Goal: Task Accomplishment & Management: Use online tool/utility

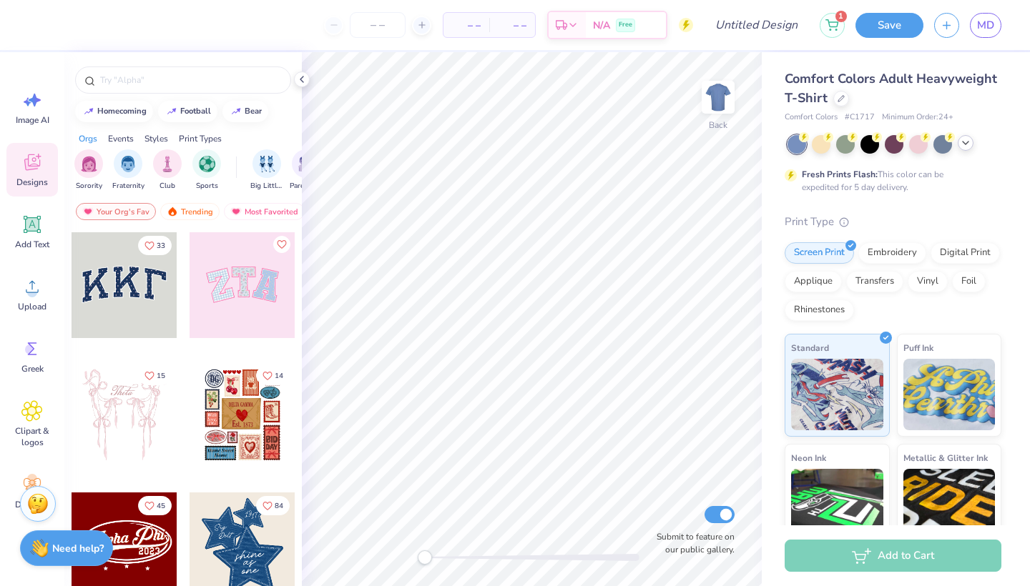
click at [963, 145] on icon at bounding box center [964, 142] width 11 height 11
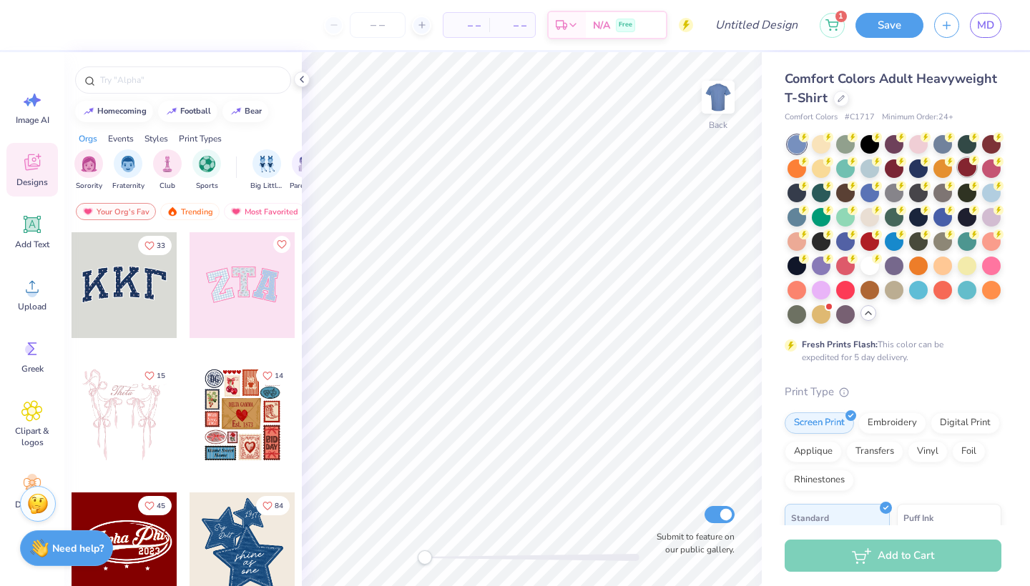
click at [965, 165] on div at bounding box center [966, 167] width 19 height 19
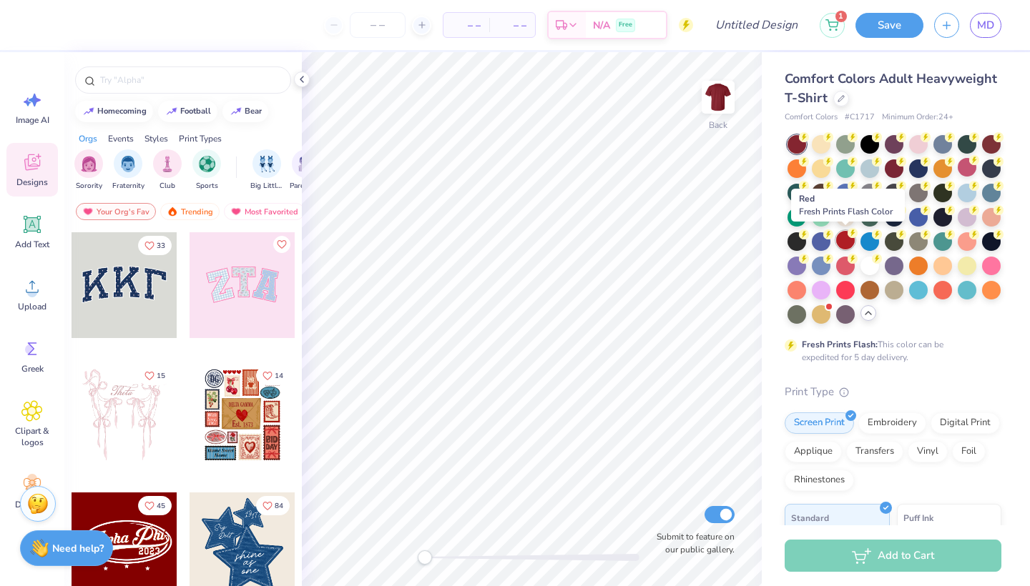
click at [850, 240] on div at bounding box center [845, 240] width 19 height 19
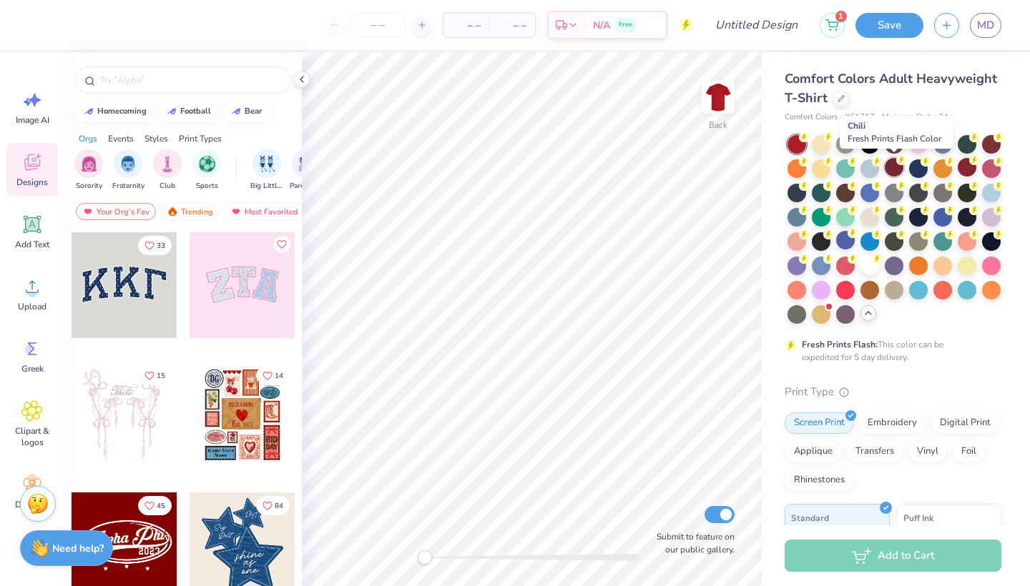
click at [897, 172] on div at bounding box center [893, 167] width 19 height 19
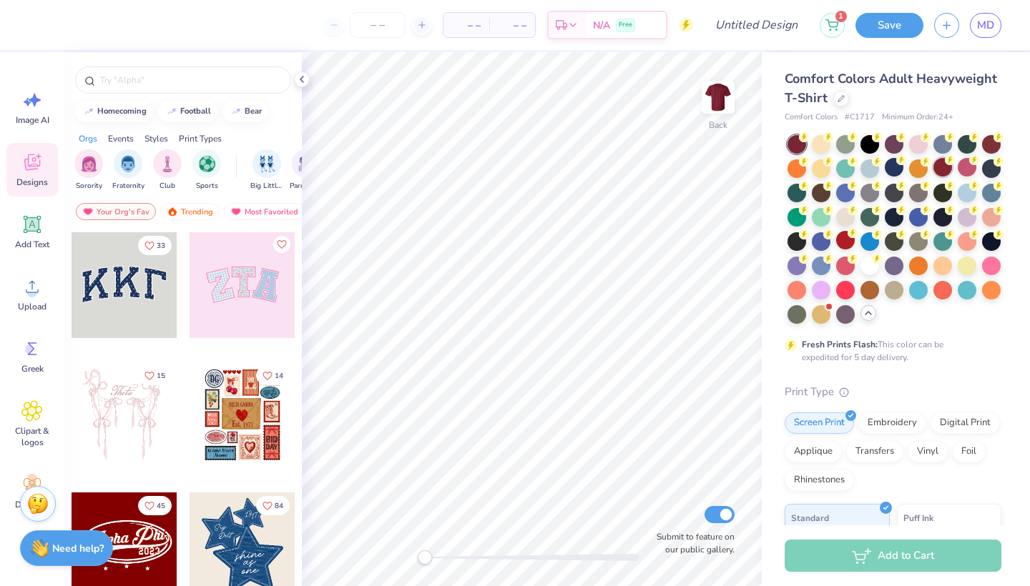
click at [946, 169] on div at bounding box center [942, 167] width 19 height 19
click at [992, 149] on div at bounding box center [991, 143] width 19 height 19
click at [937, 166] on div at bounding box center [942, 167] width 19 height 19
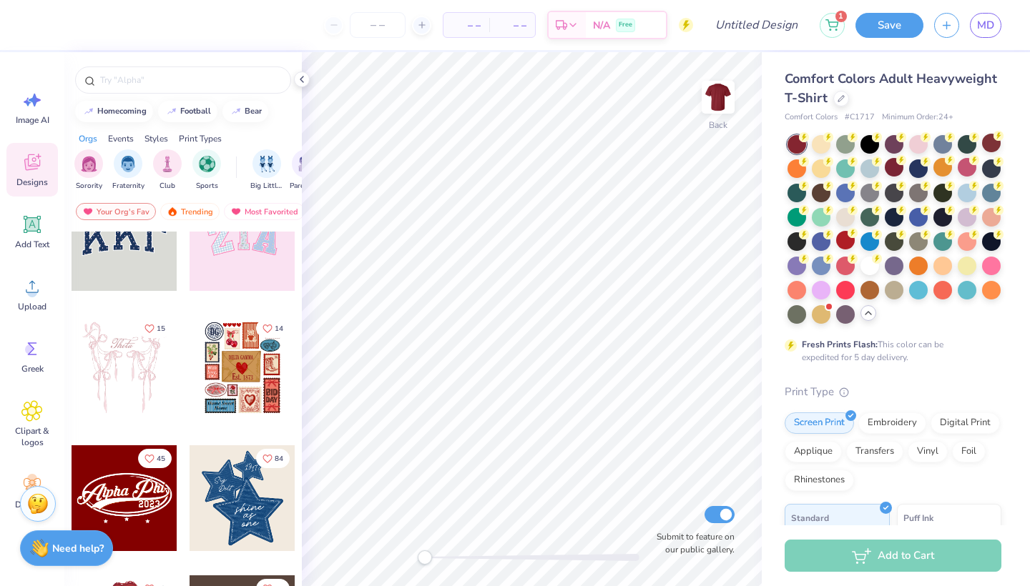
scroll to position [50, 0]
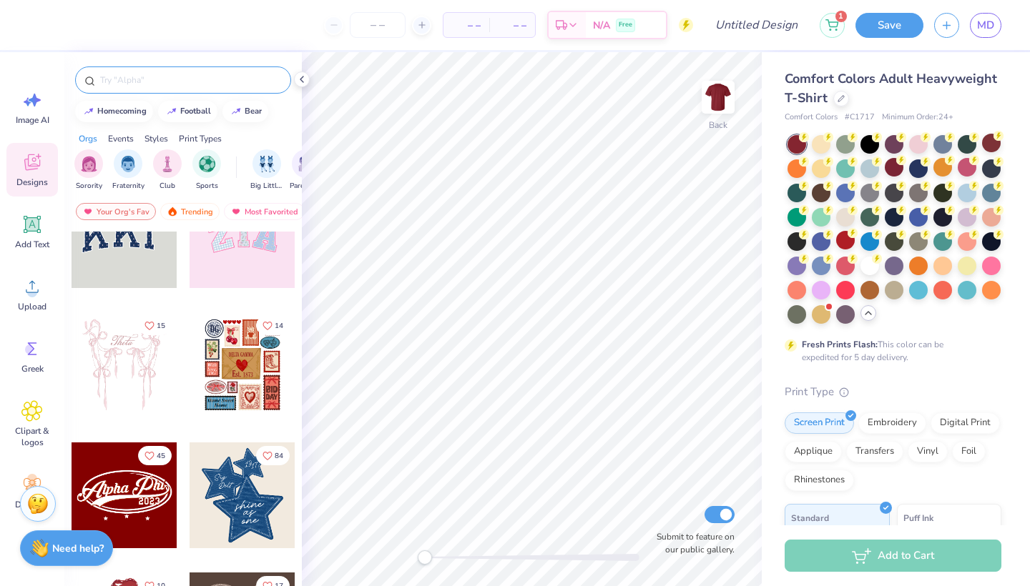
click at [175, 71] on div at bounding box center [183, 79] width 216 height 27
click at [155, 82] on input "text" at bounding box center [190, 80] width 183 height 14
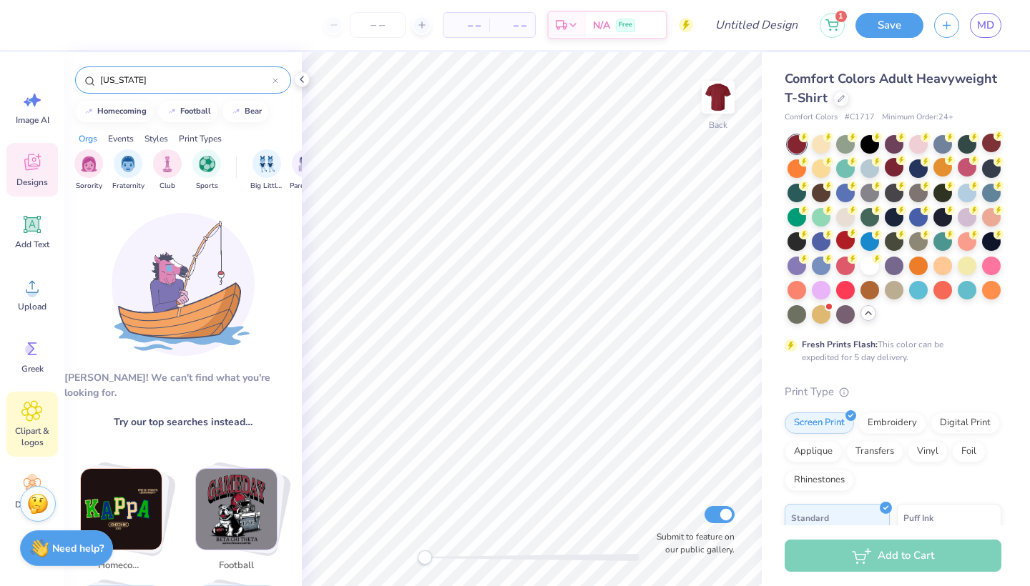
type input "[US_STATE]"
click at [28, 410] on icon at bounding box center [32, 411] width 9 height 9
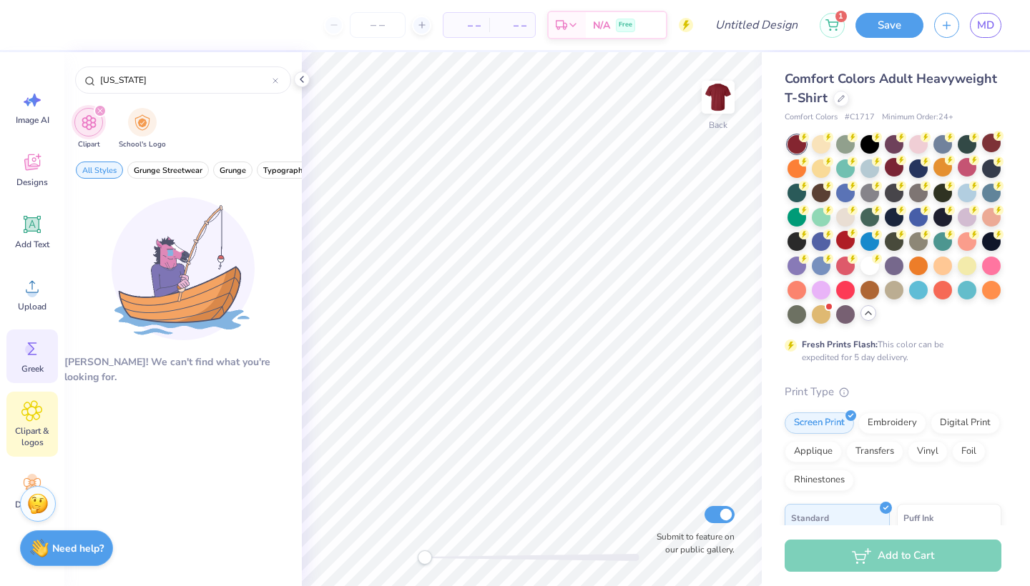
scroll to position [39, 0]
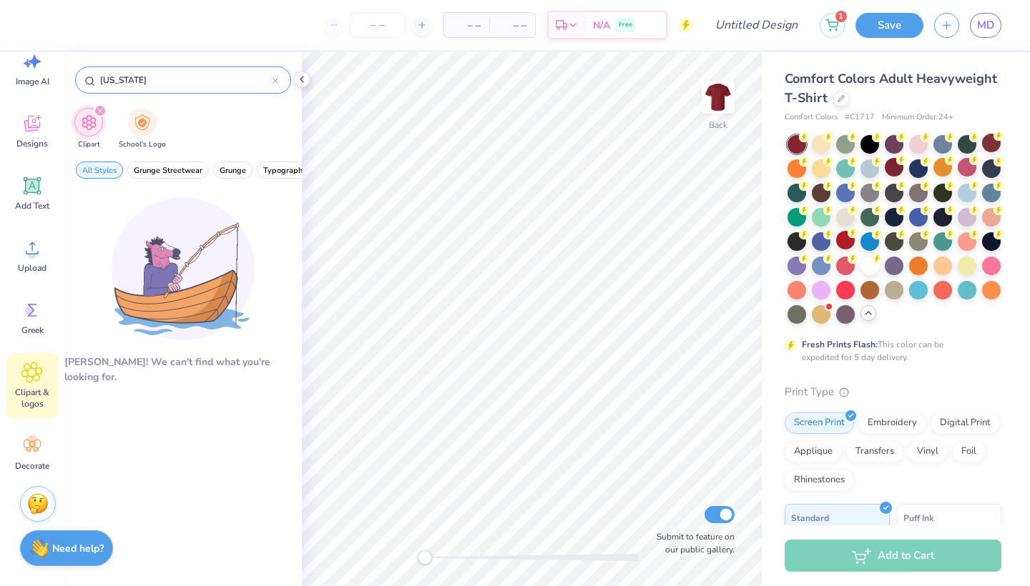
click at [167, 82] on input "[US_STATE]" at bounding box center [186, 80] width 174 height 14
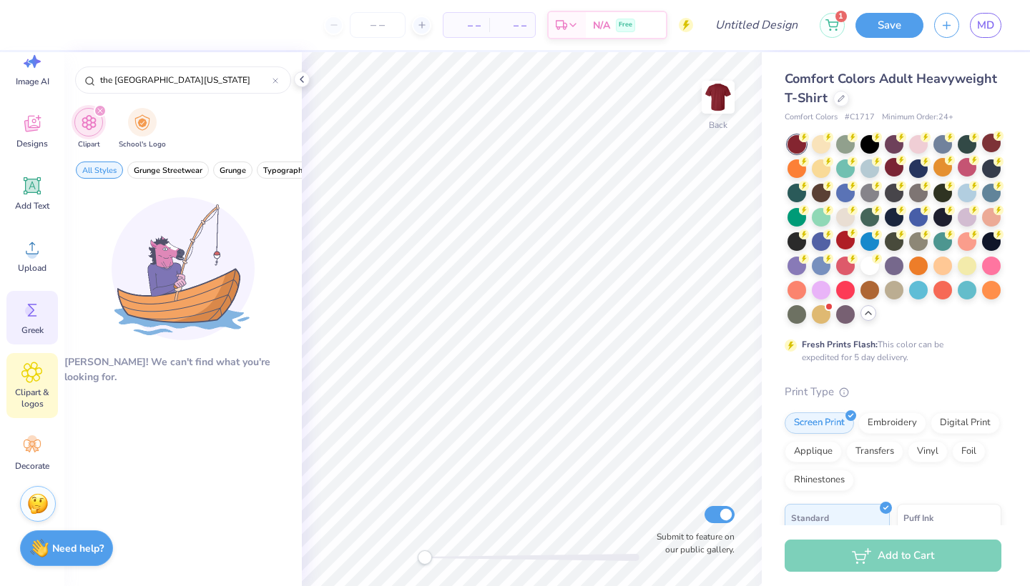
type input "the [GEOGRAPHIC_DATA][US_STATE]"
click at [21, 335] on span "Greek" at bounding box center [32, 330] width 22 height 11
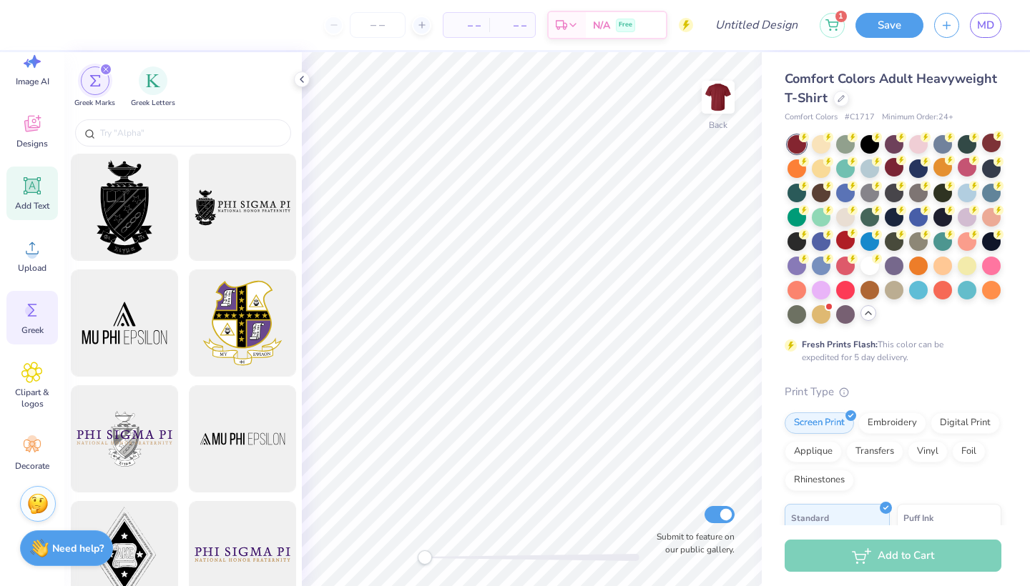
click at [40, 215] on div "Add Text" at bounding box center [31, 194] width 51 height 54
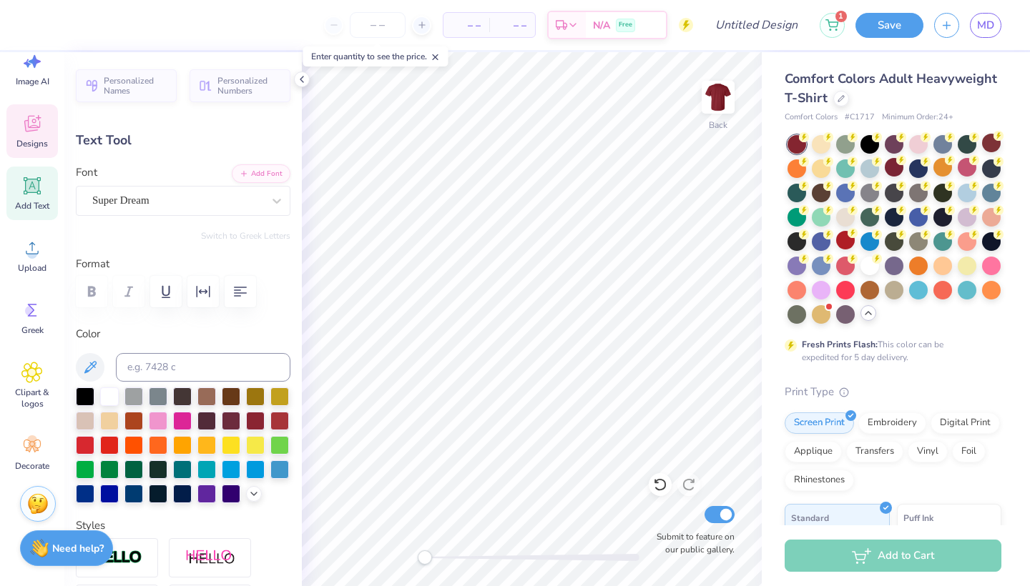
click at [34, 135] on div "Designs" at bounding box center [31, 131] width 51 height 54
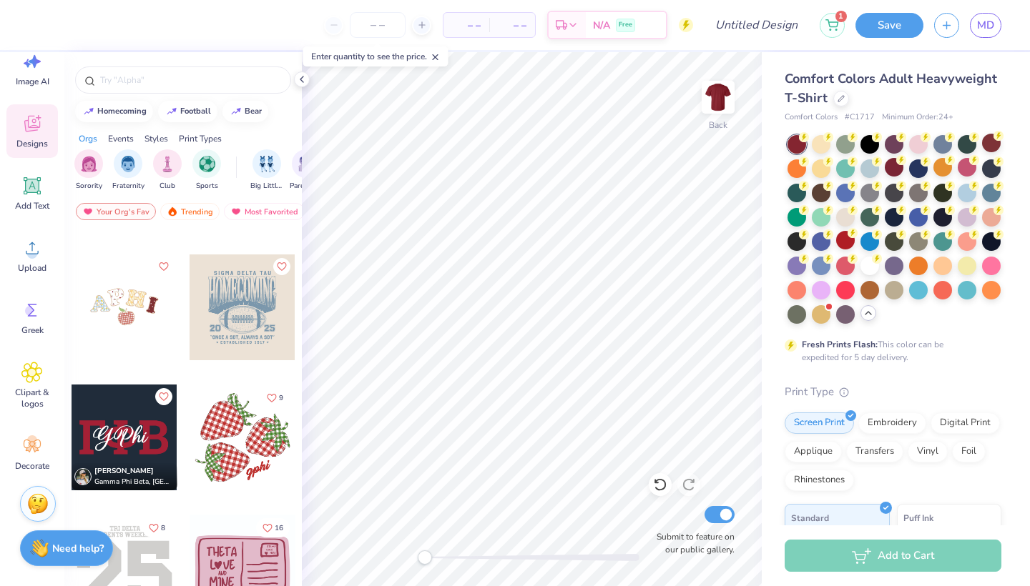
scroll to position [3902, 0]
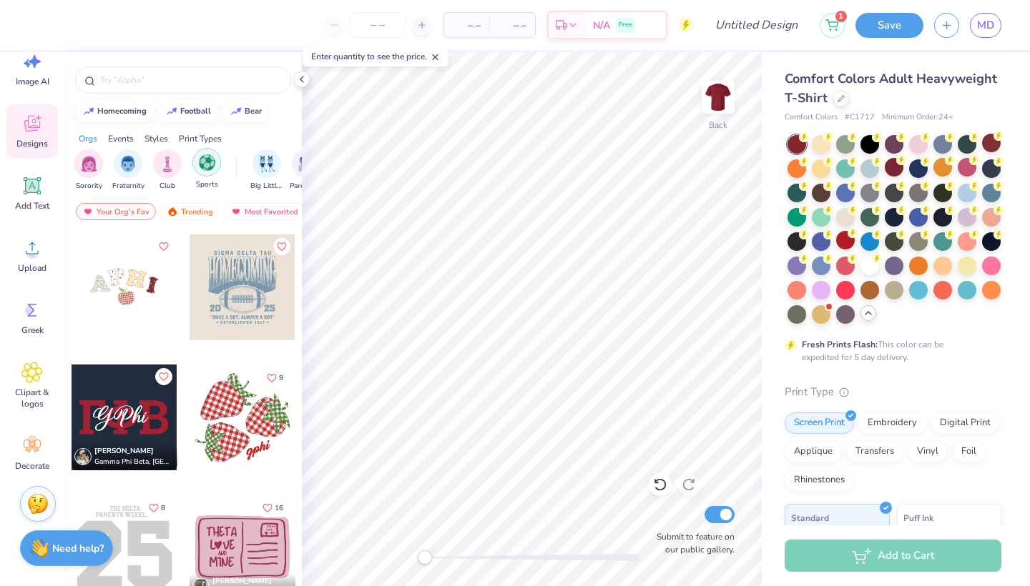
click at [208, 174] on div "filter for Sports" at bounding box center [206, 162] width 29 height 29
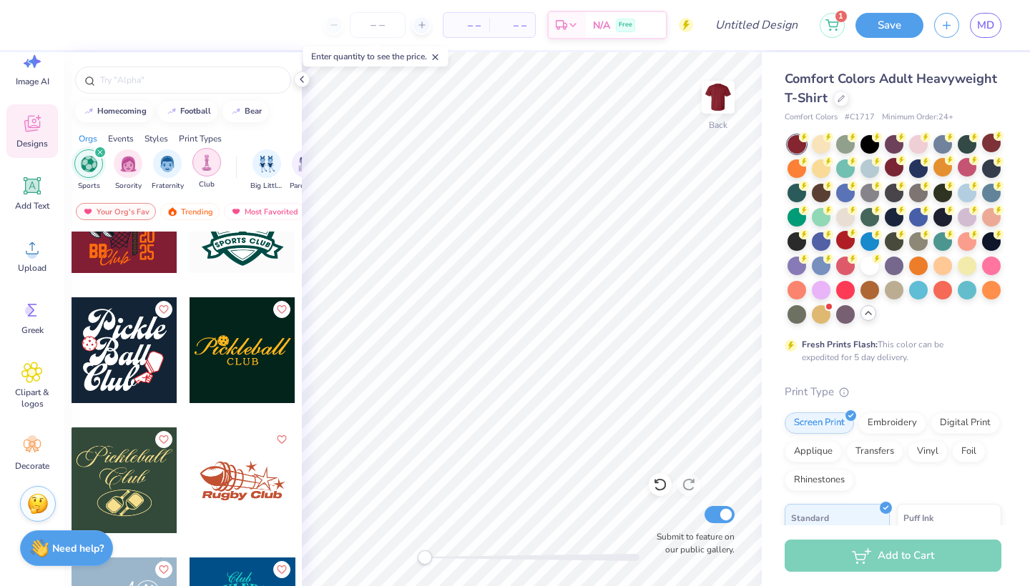
scroll to position [0, -1]
click at [204, 167] on img "filter for Club" at bounding box center [207, 162] width 16 height 16
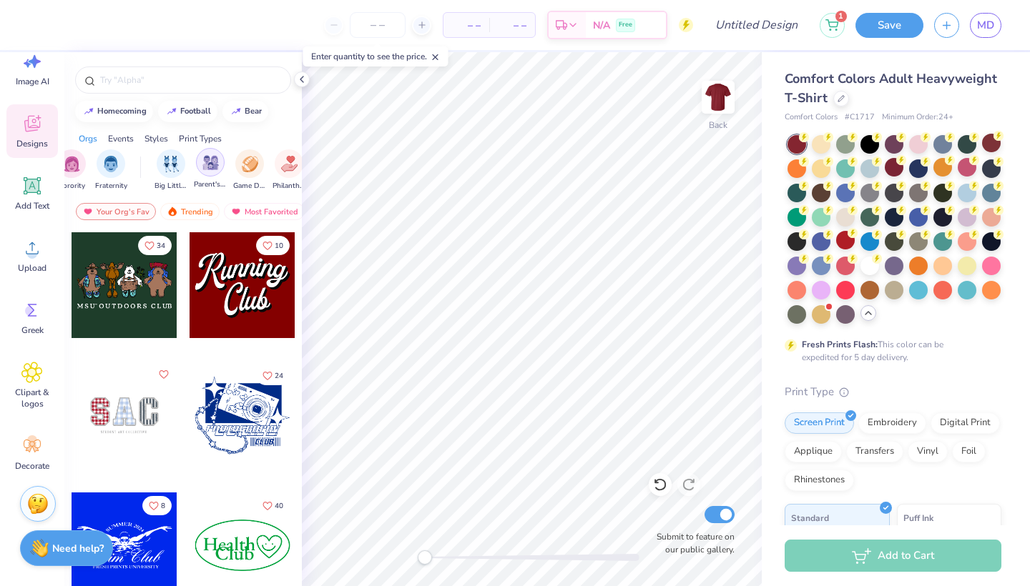
scroll to position [0, 104]
click at [247, 166] on img "filter for Game Day" at bounding box center [242, 162] width 16 height 16
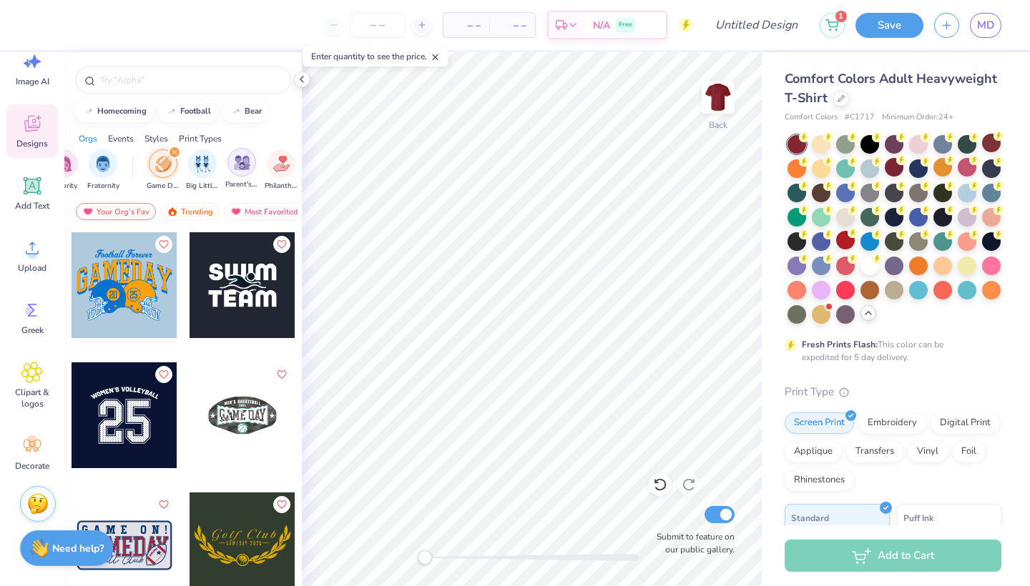
click at [243, 162] on img "filter for Parent's Weekend" at bounding box center [242, 162] width 16 height 16
click at [210, 170] on img "filter for Game Day" at bounding box center [202, 164] width 16 height 16
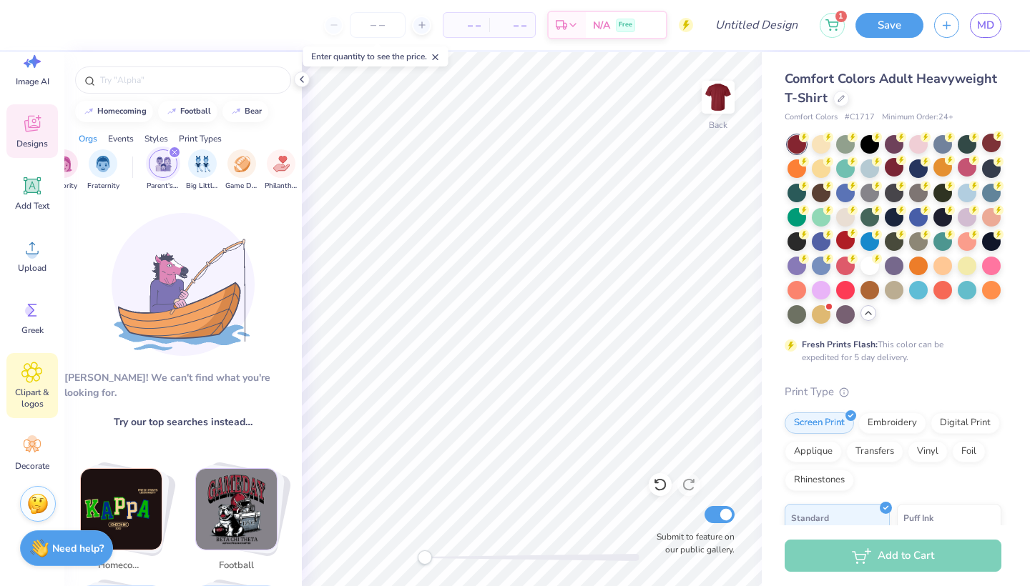
click at [34, 384] on div "Clipart & logos" at bounding box center [31, 385] width 51 height 65
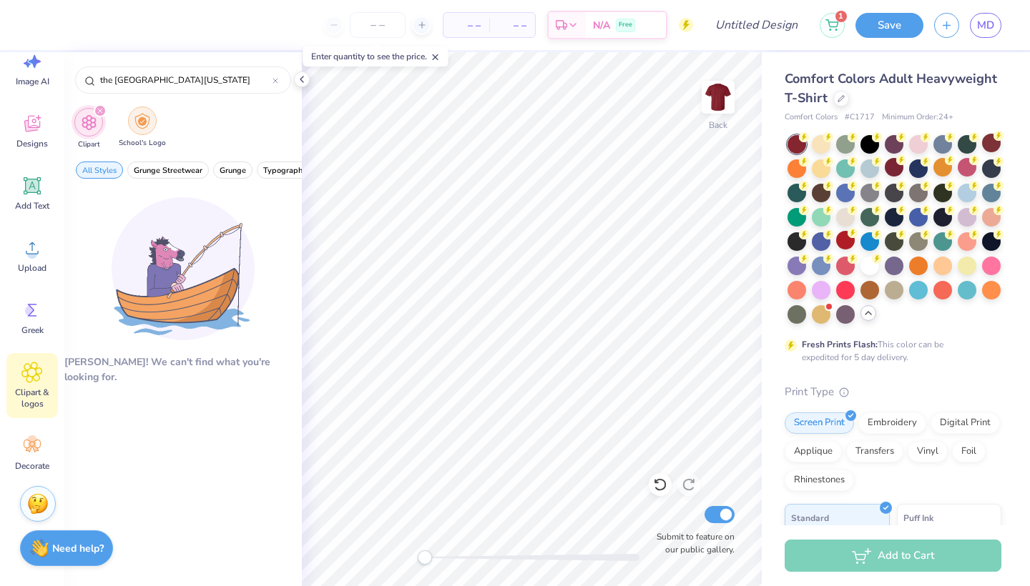
click at [151, 126] on div "filter for School's Logo" at bounding box center [142, 121] width 29 height 29
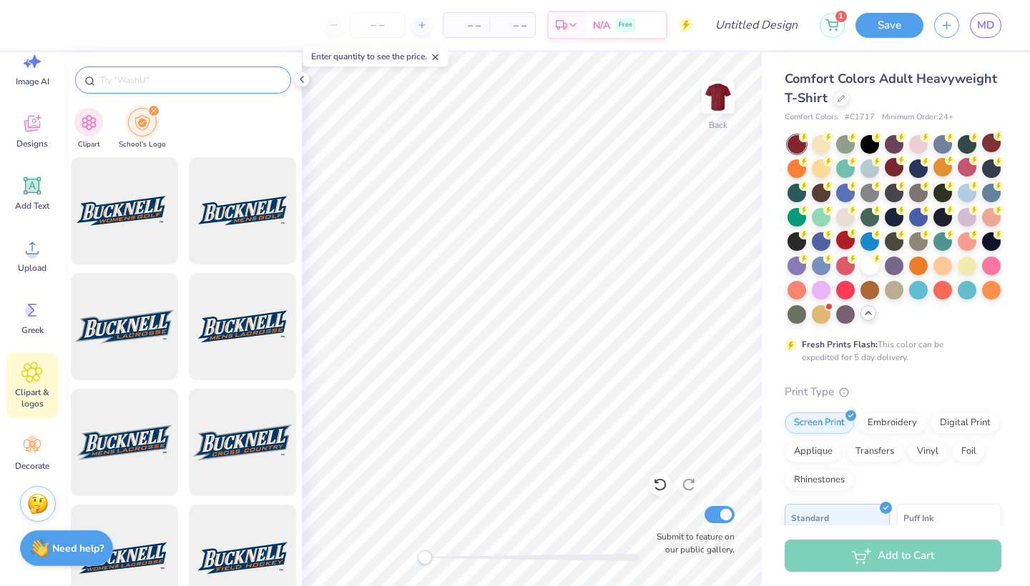
click at [199, 79] on input "text" at bounding box center [190, 80] width 183 height 14
type input "[US_STATE]"
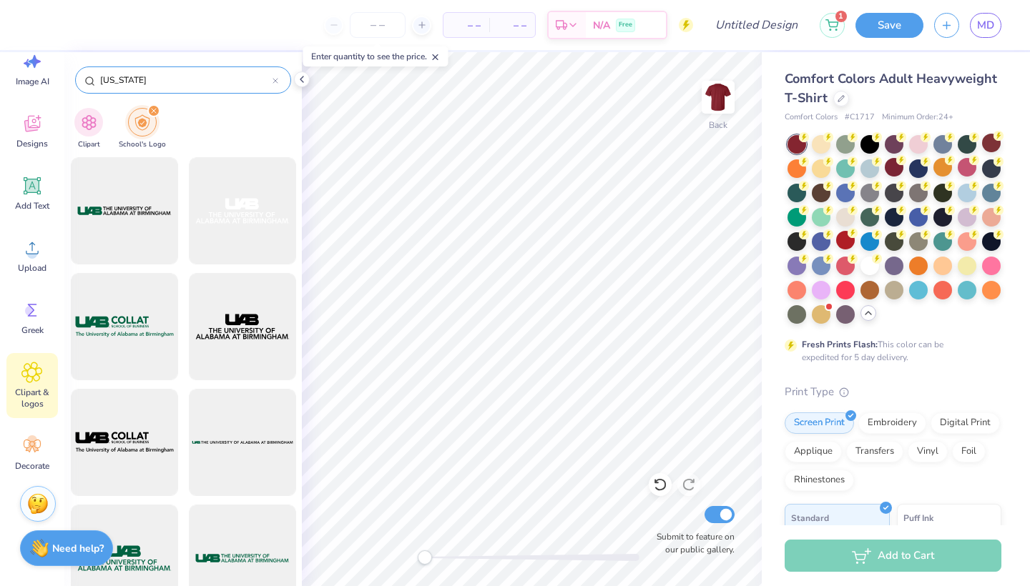
type textarea "TXT"
click at [182, 77] on input "[US_STATE]" at bounding box center [186, 80] width 174 height 14
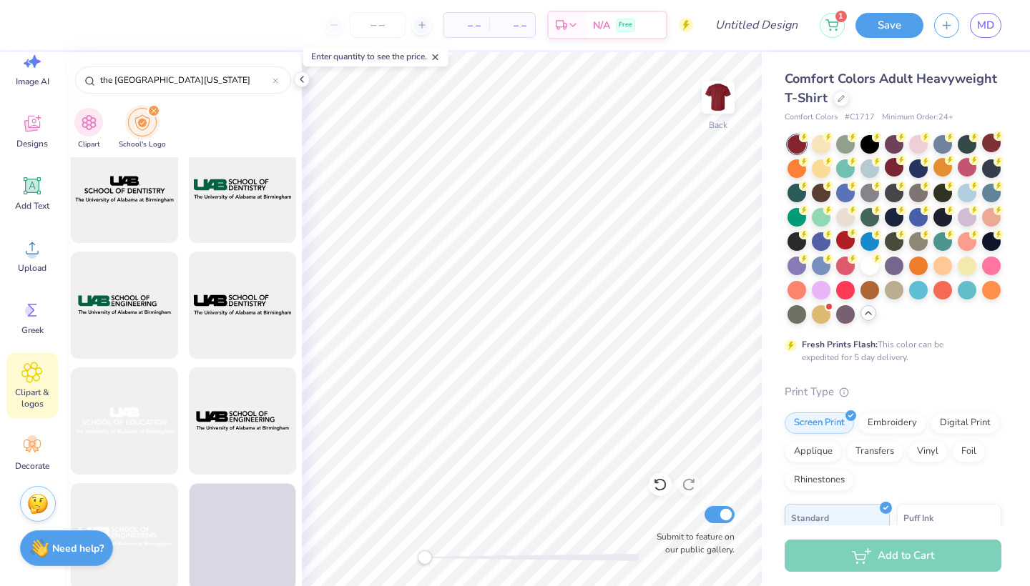
scroll to position [3989, 0]
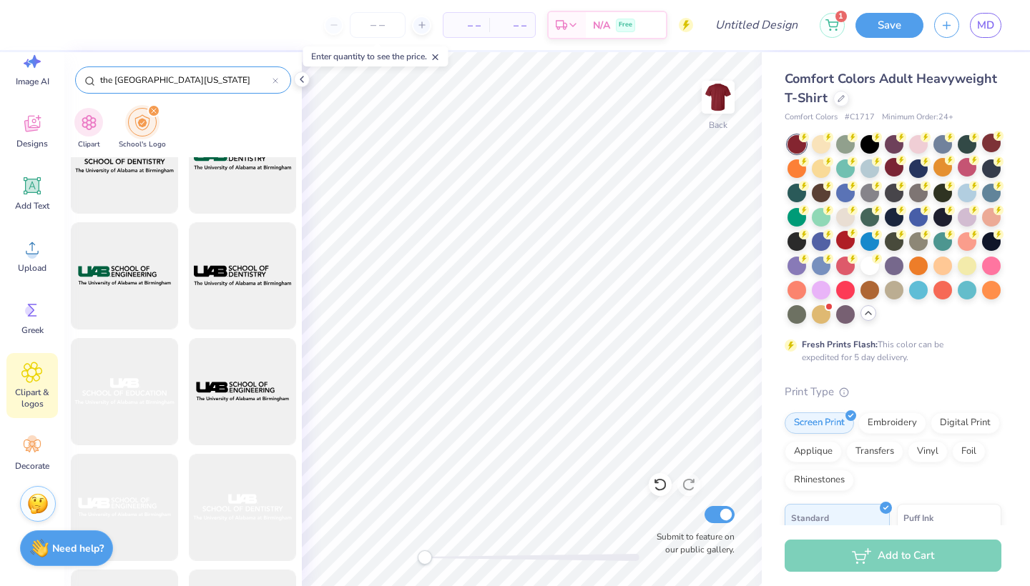
click at [173, 82] on input "the [GEOGRAPHIC_DATA][US_STATE]" at bounding box center [186, 80] width 174 height 14
type input "roll tide"
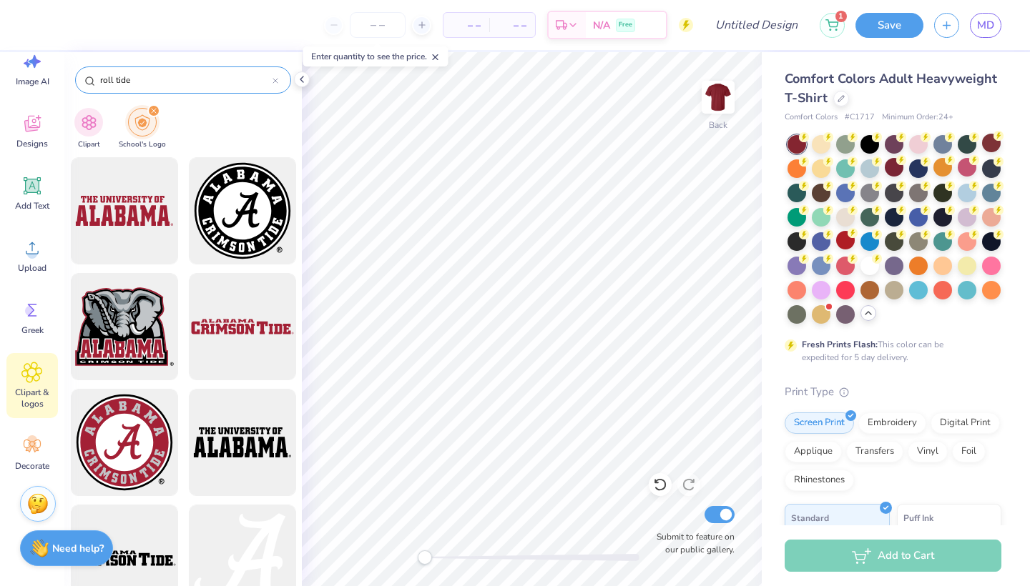
type textarea "T"
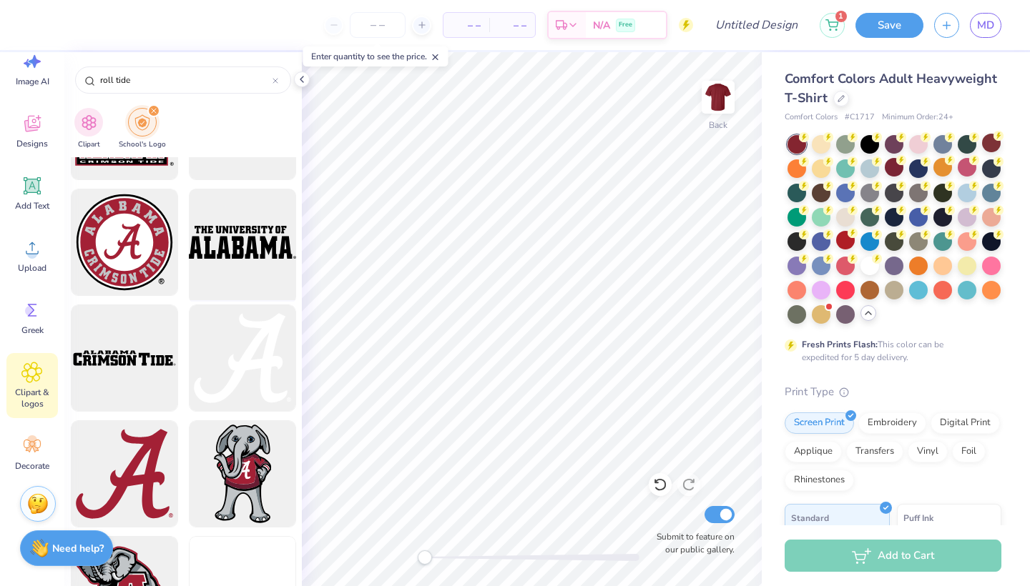
scroll to position [219, 0]
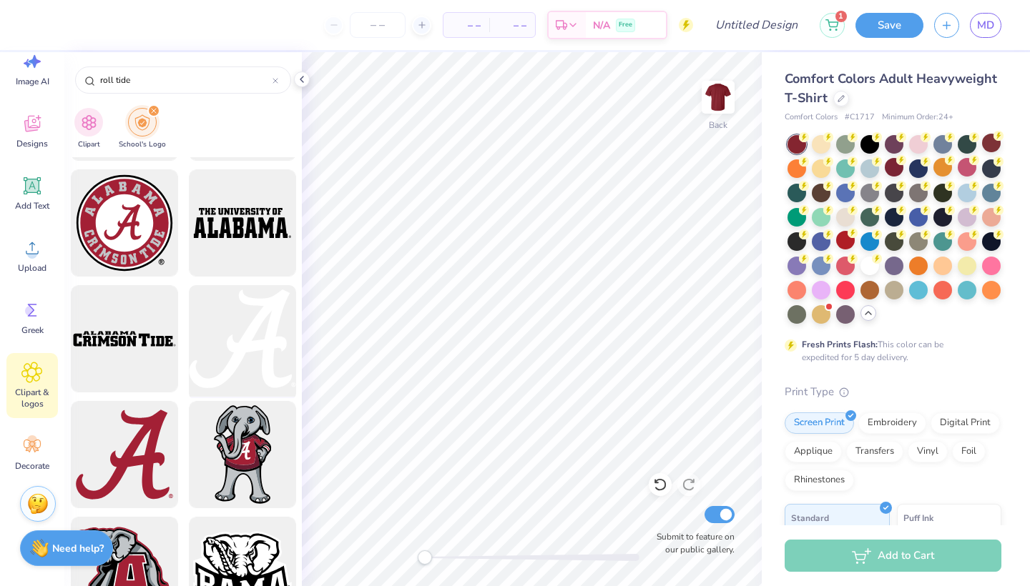
click at [268, 350] on div at bounding box center [242, 339] width 118 height 118
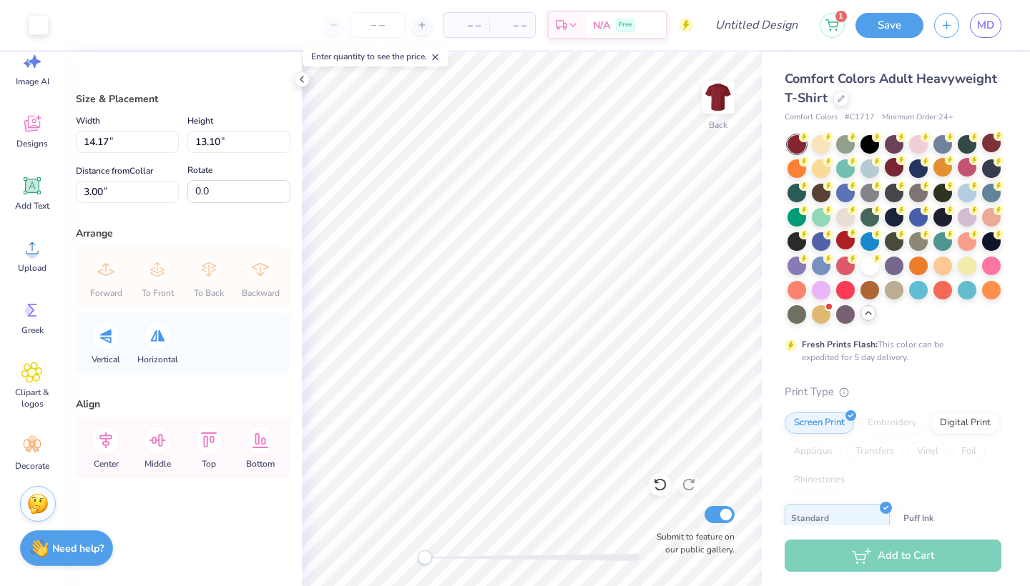
type input "1.78"
type input "1.64"
click at [27, 184] on icon at bounding box center [33, 186] width 14 height 14
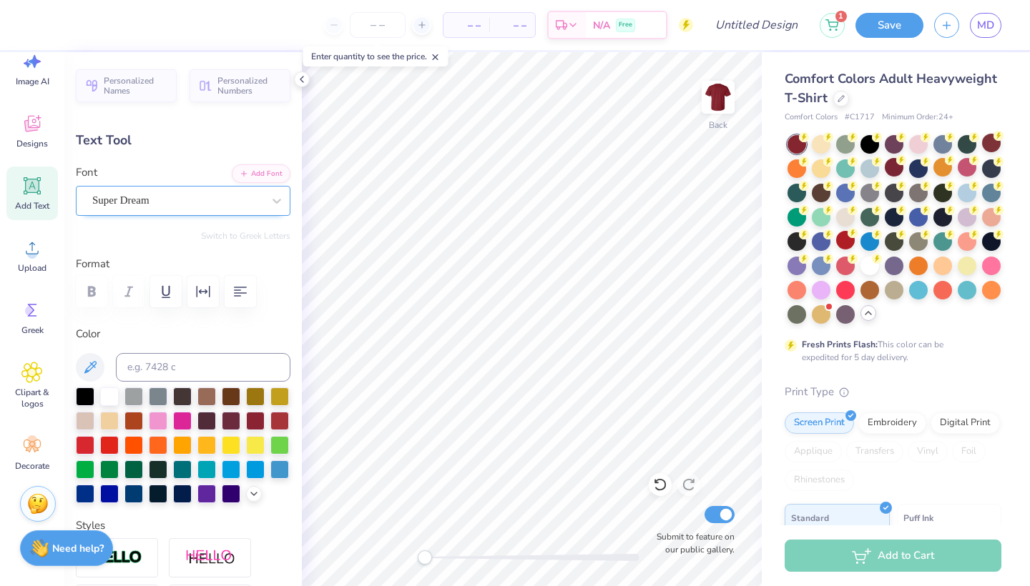
type textarea "AA"
click at [179, 201] on div "Super Dream" at bounding box center [177, 200] width 173 height 22
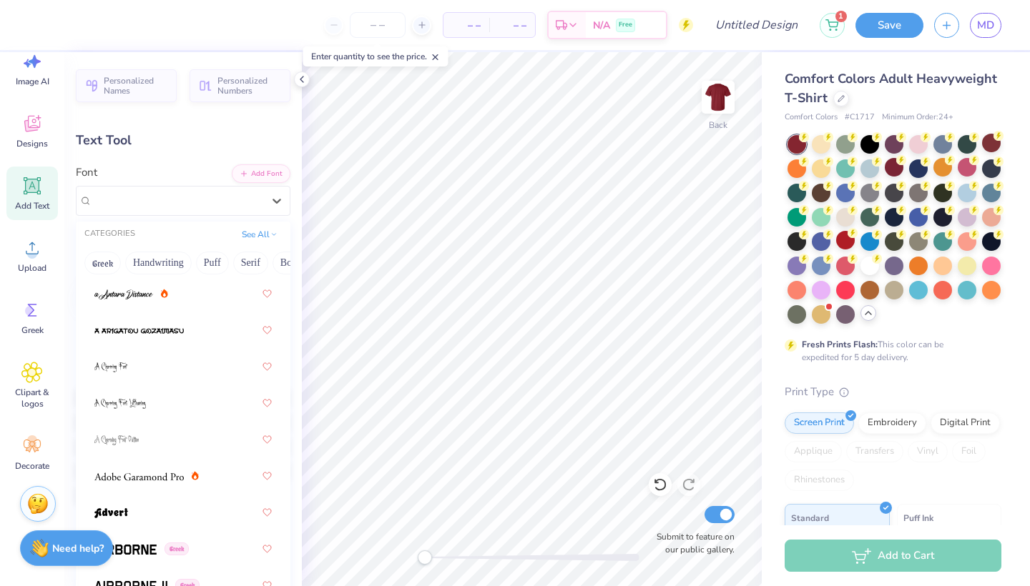
scroll to position [162, 0]
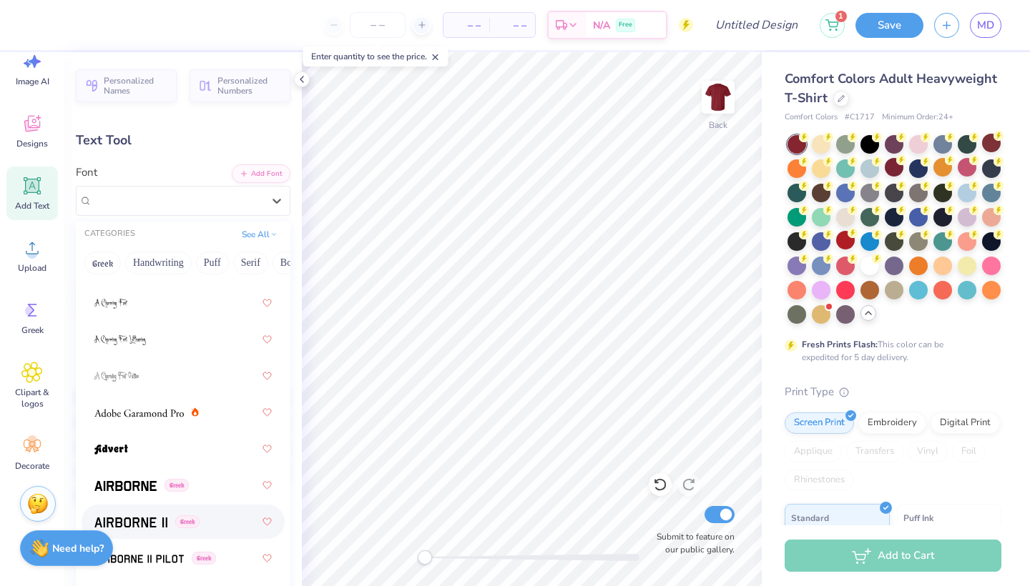
click at [133, 532] on div "Greek" at bounding box center [182, 522] width 177 height 26
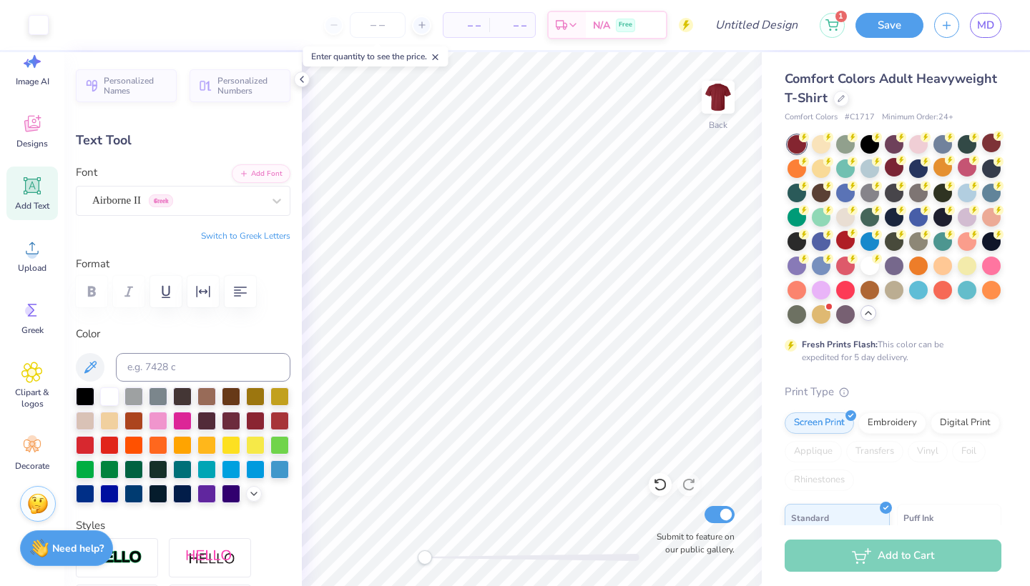
type input "2.73"
type input "1.69"
type input "11.65"
type input "2.22"
type input "1.38"
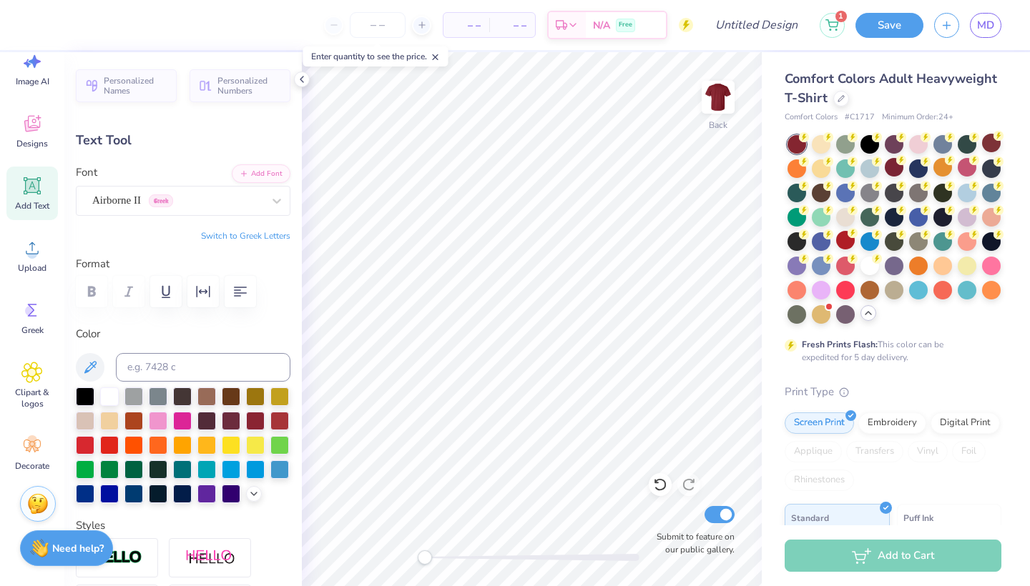
type input "4.91"
click at [235, 204] on div "Airborne II Greek" at bounding box center [177, 200] width 173 height 22
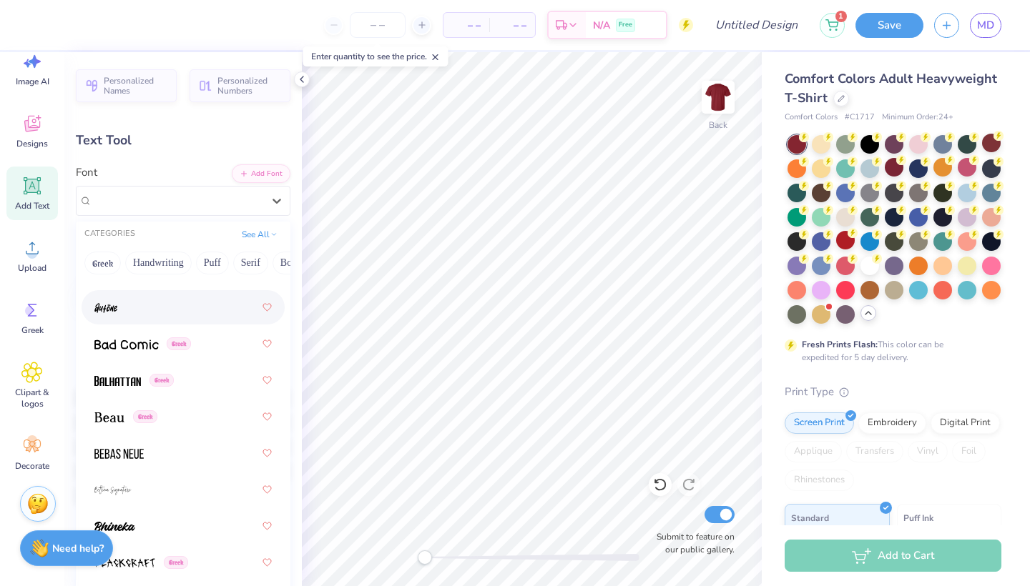
scroll to position [882, 0]
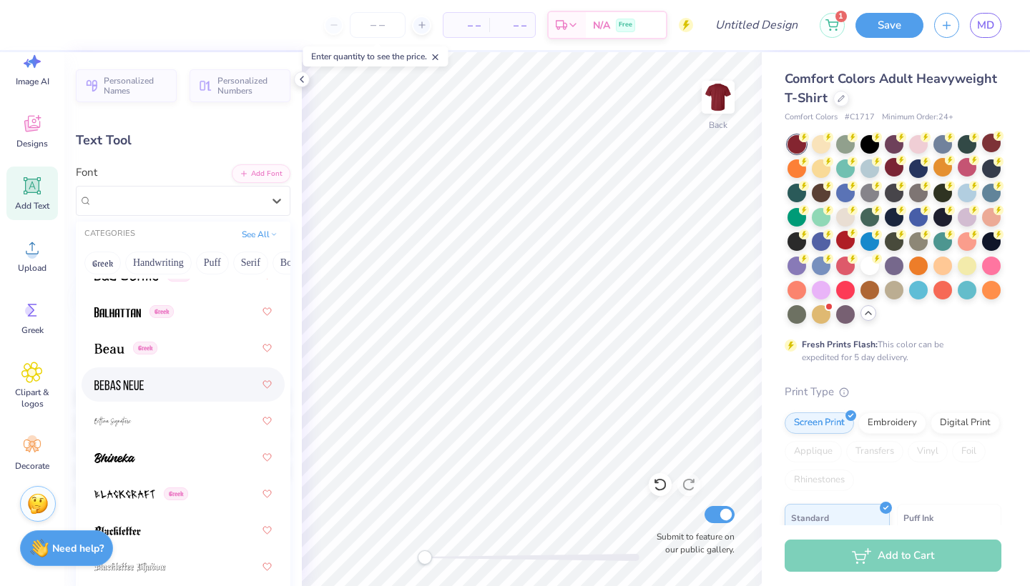
click at [144, 386] on div at bounding box center [182, 385] width 177 height 26
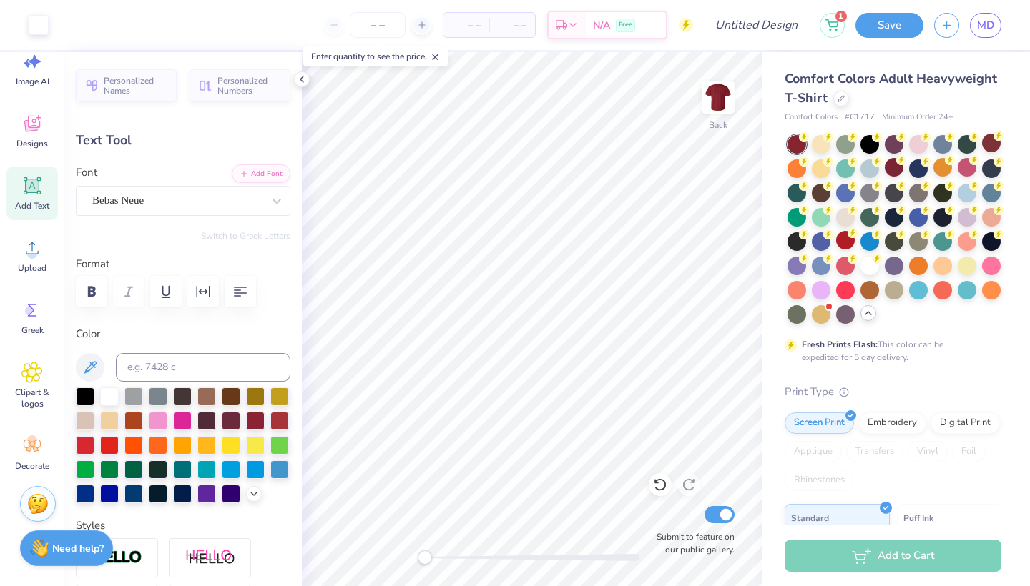
type input "1.51"
type input "1.32"
type input "5.21"
type input "2.03"
type input "1.77"
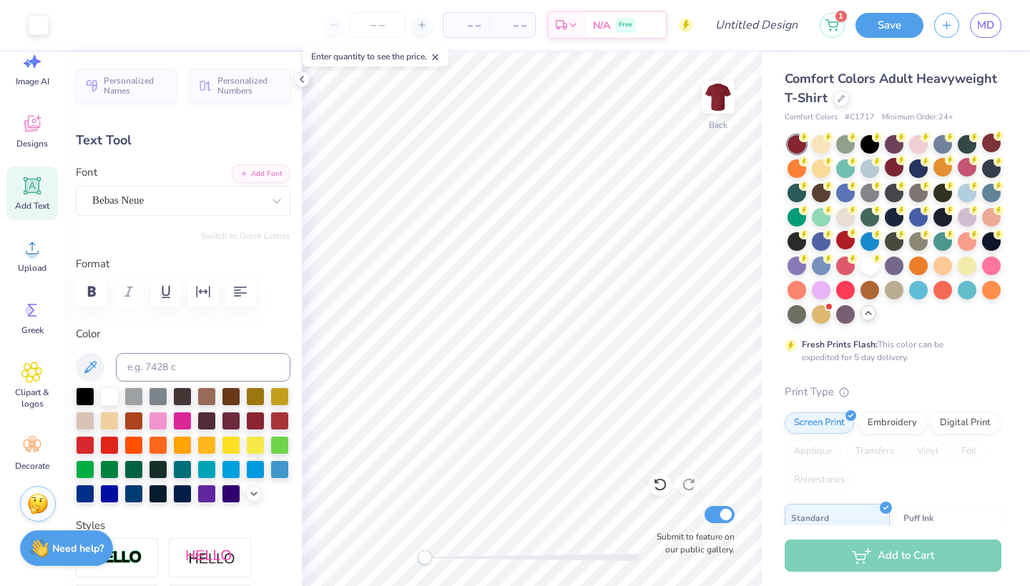
type input "4.79"
type input "1.71"
type input "1.49"
type input "5.07"
click at [415, 552] on div "Back Submit to feature on our public gallery." at bounding box center [532, 319] width 460 height 534
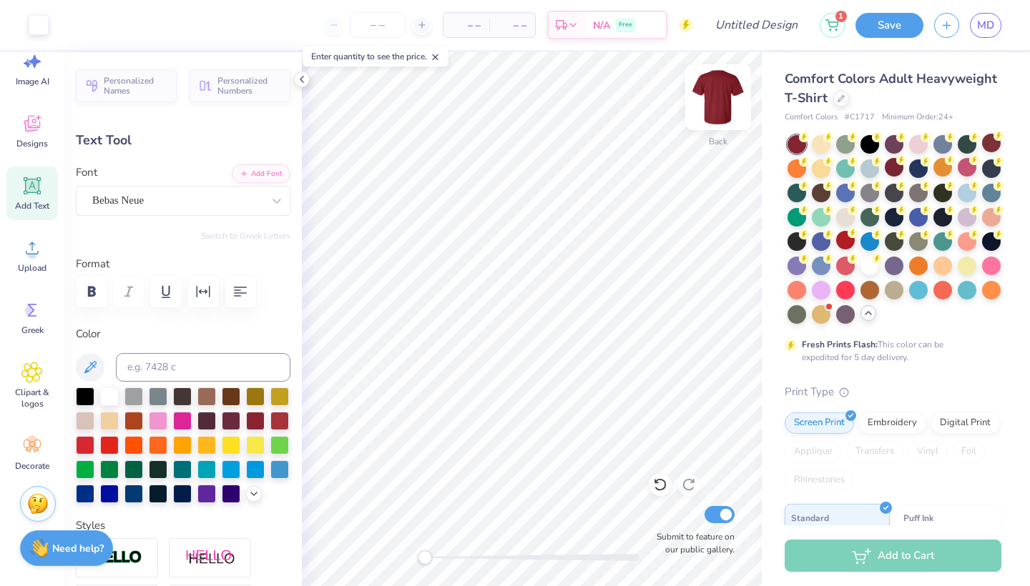
click at [720, 93] on img at bounding box center [717, 97] width 57 height 57
click at [34, 377] on icon at bounding box center [31, 372] width 21 height 21
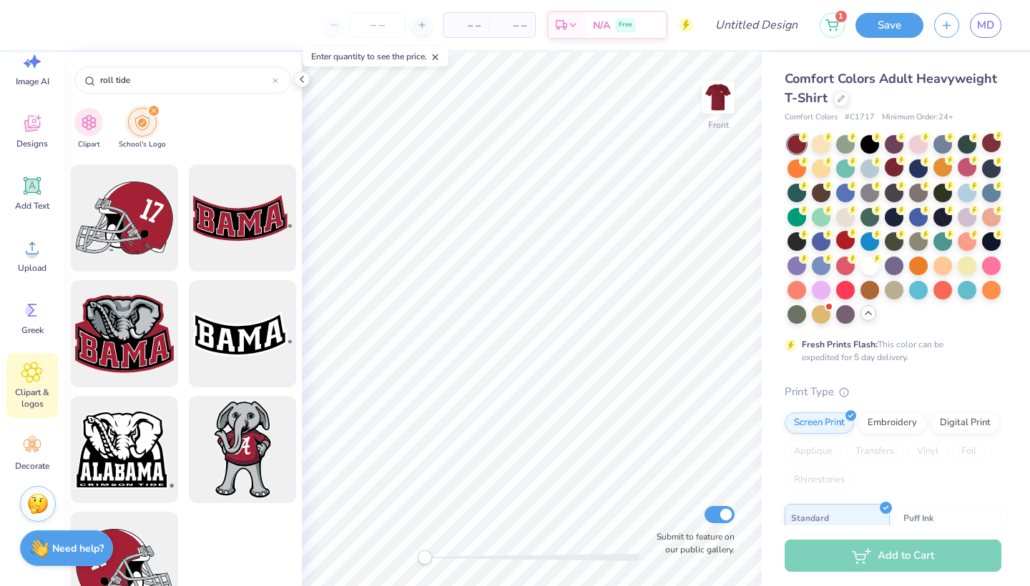
scroll to position [1016, 0]
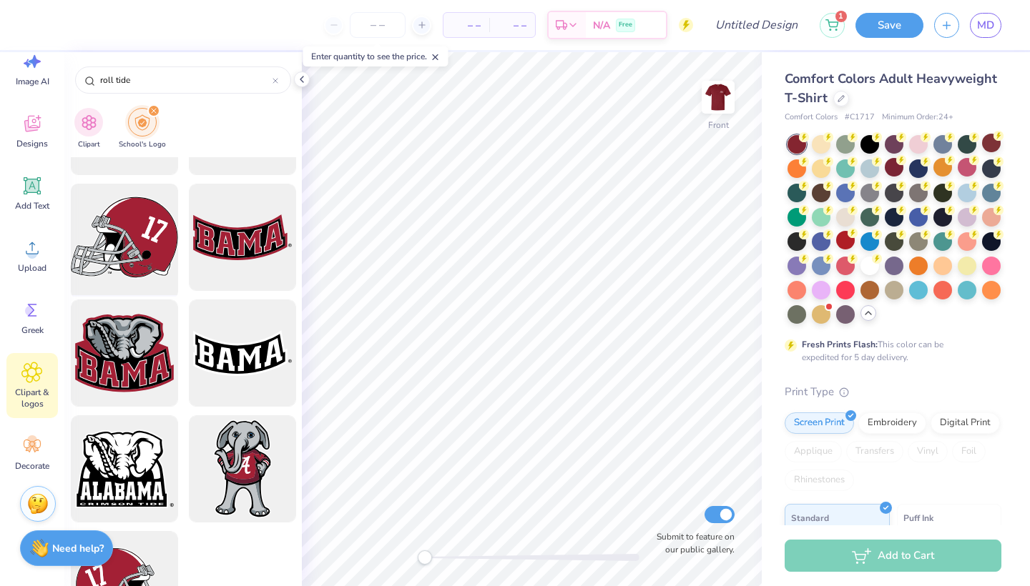
click at [146, 219] on div at bounding box center [124, 238] width 118 height 118
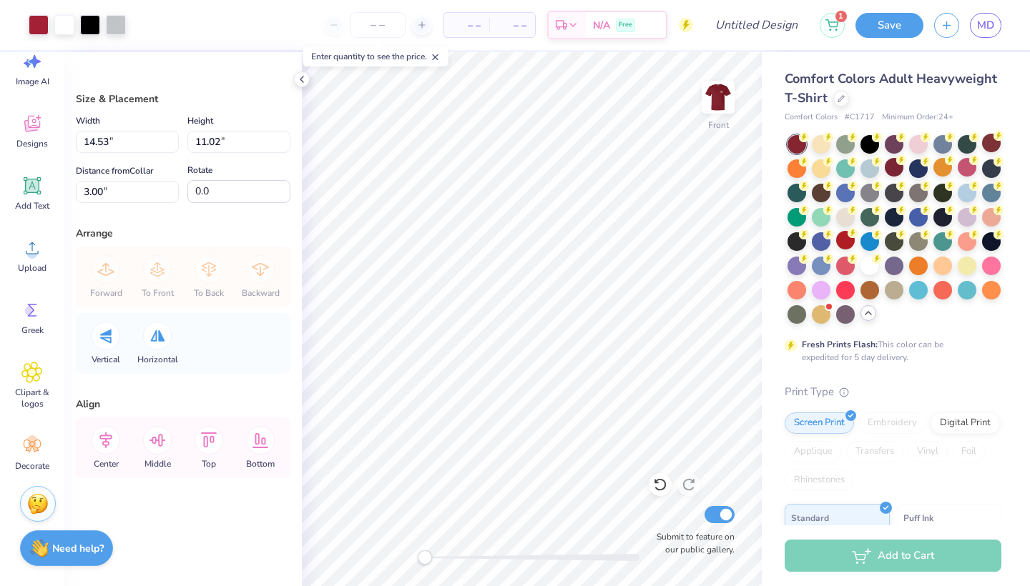
type input "8.05"
type input "6.11"
type input "5.44"
type input "4.12"
type input "6.66"
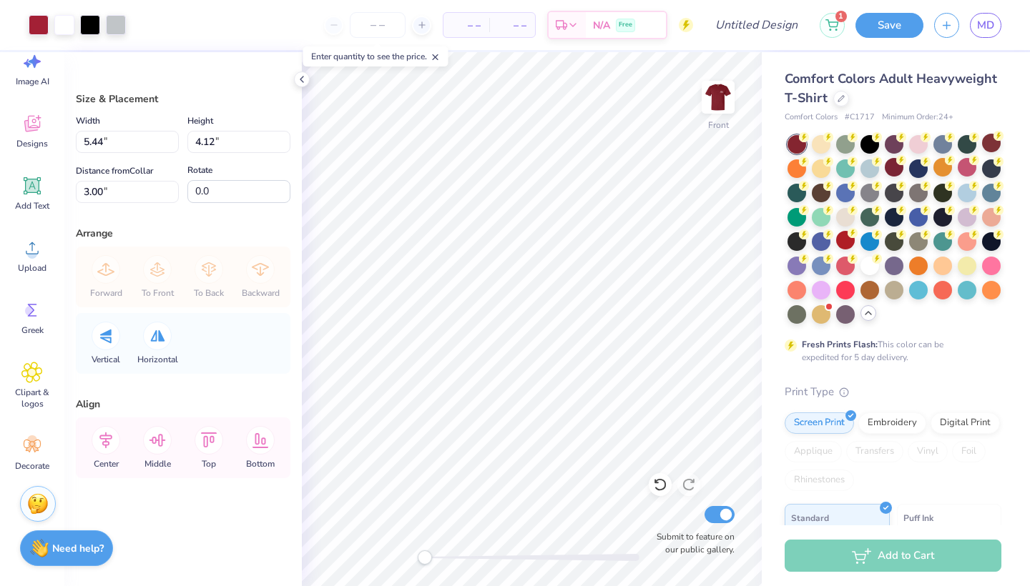
type input "5.05"
type input "9.56"
click at [26, 388] on span "Clipart & logos" at bounding box center [32, 398] width 47 height 23
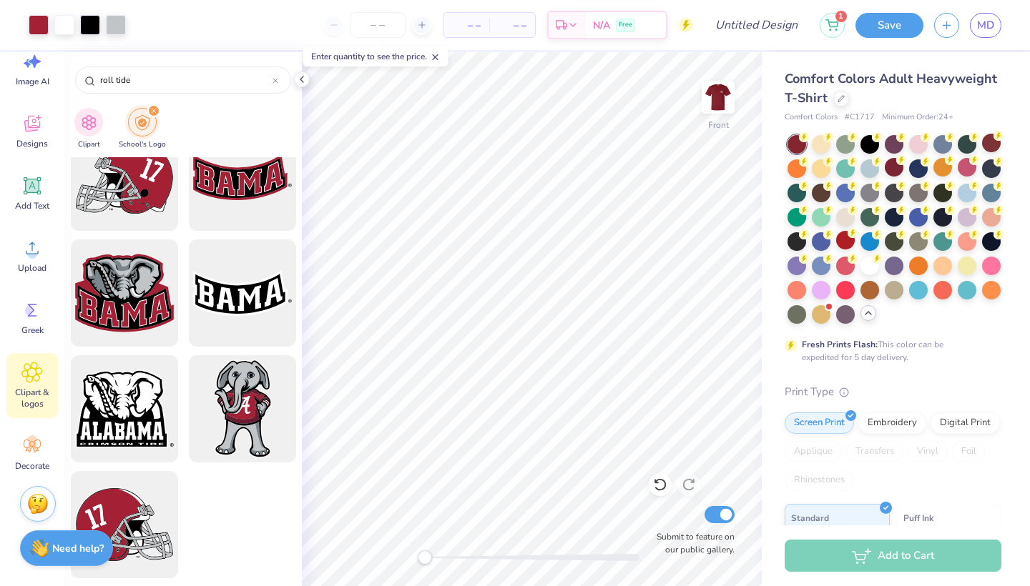
scroll to position [1076, 0]
click at [257, 422] on div at bounding box center [242, 409] width 118 height 118
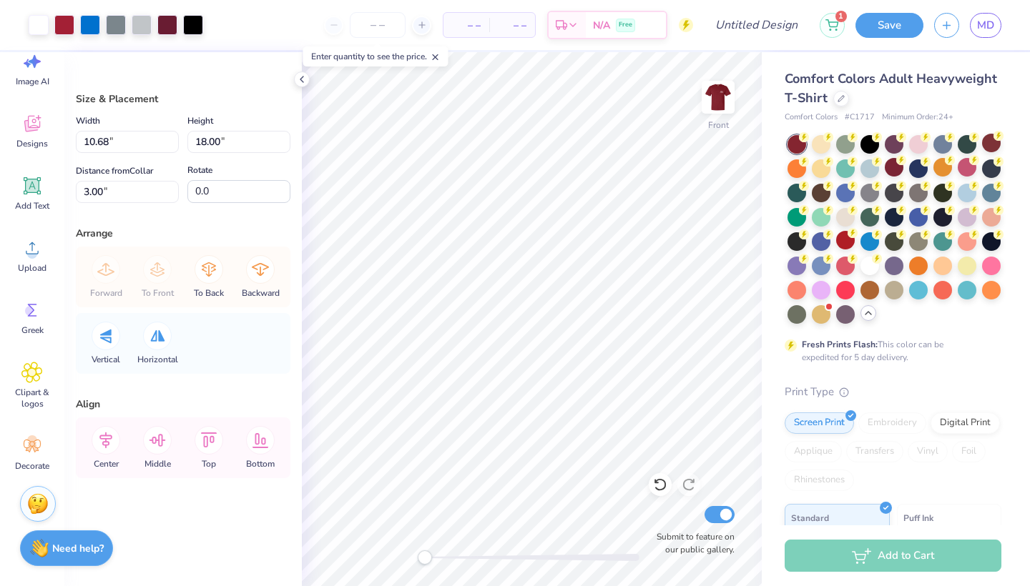
type input "5.31"
type input "8.96"
type input "12.04"
type input "6.66"
type input "5.05"
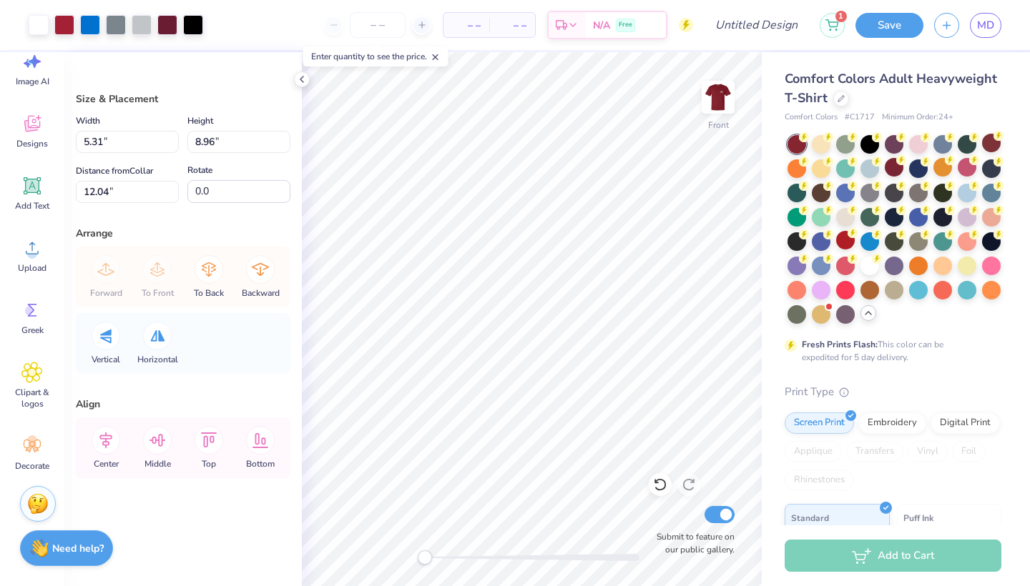
type input "12.42"
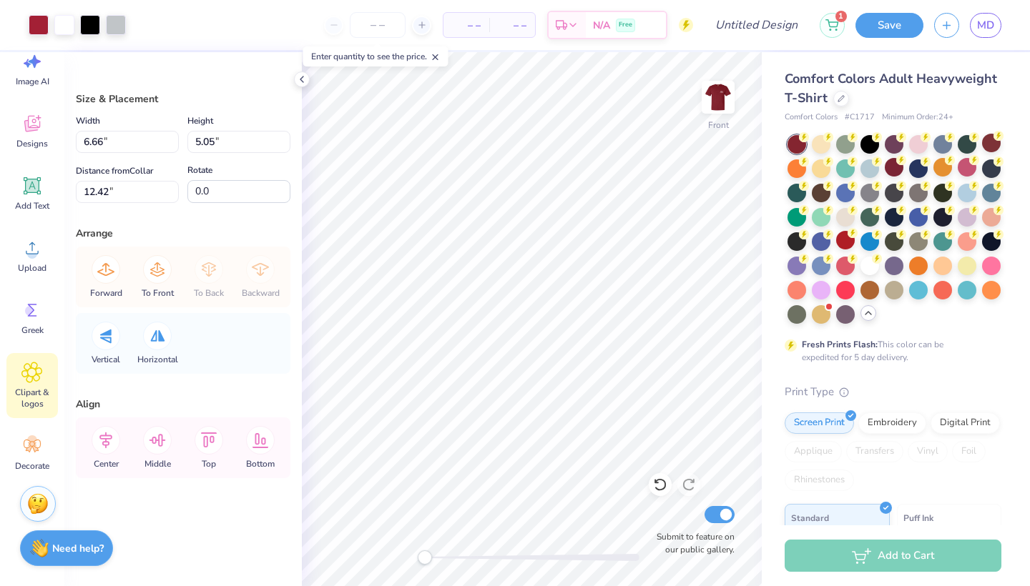
click at [24, 387] on span "Clipart & logos" at bounding box center [32, 398] width 47 height 23
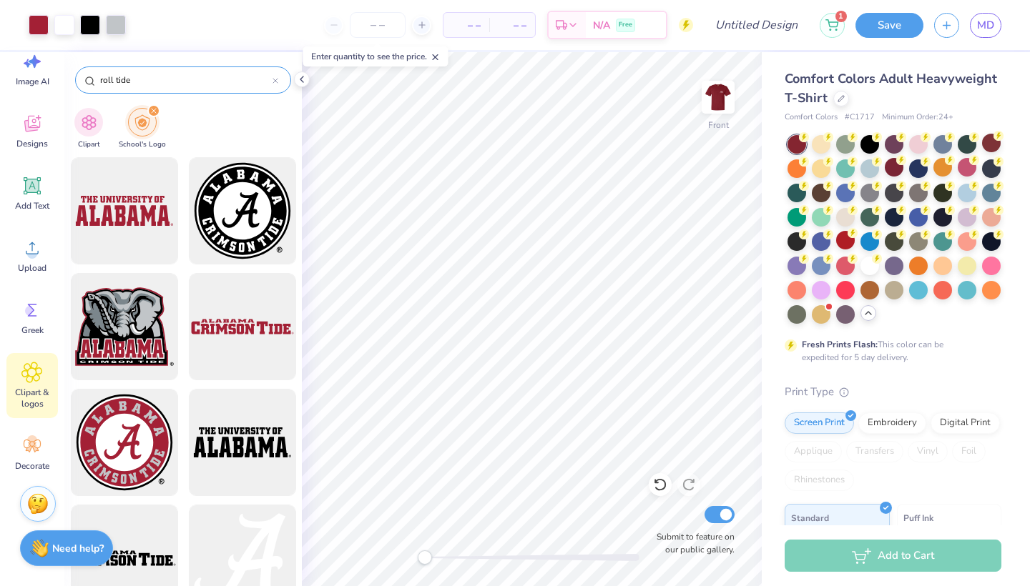
click at [154, 92] on div "roll tide" at bounding box center [183, 79] width 216 height 27
click at [150, 85] on input "roll tide" at bounding box center [186, 80] width 174 height 14
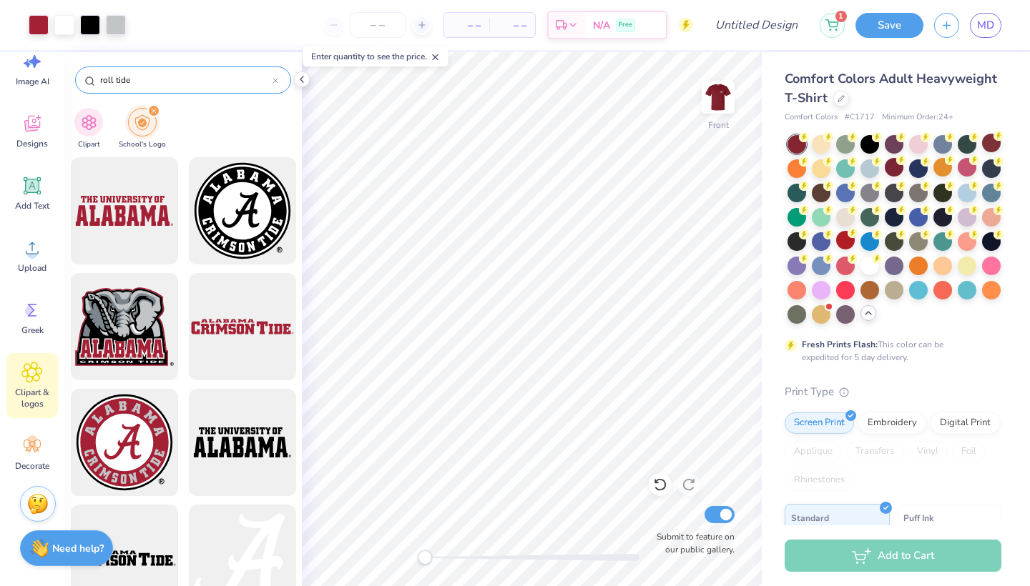
click at [150, 85] on input "roll tide" at bounding box center [186, 80] width 174 height 14
type input "big al"
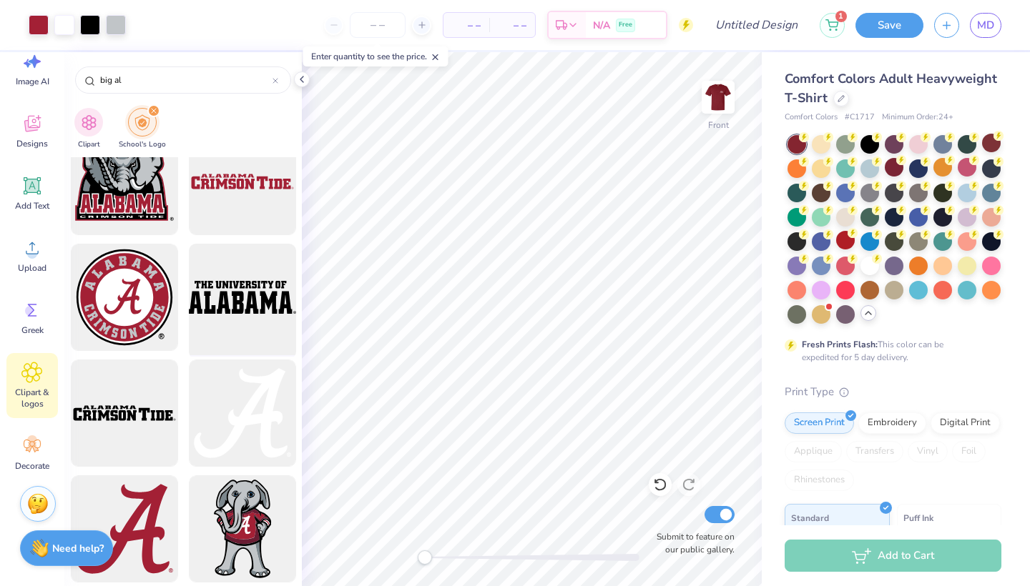
scroll to position [144, 0]
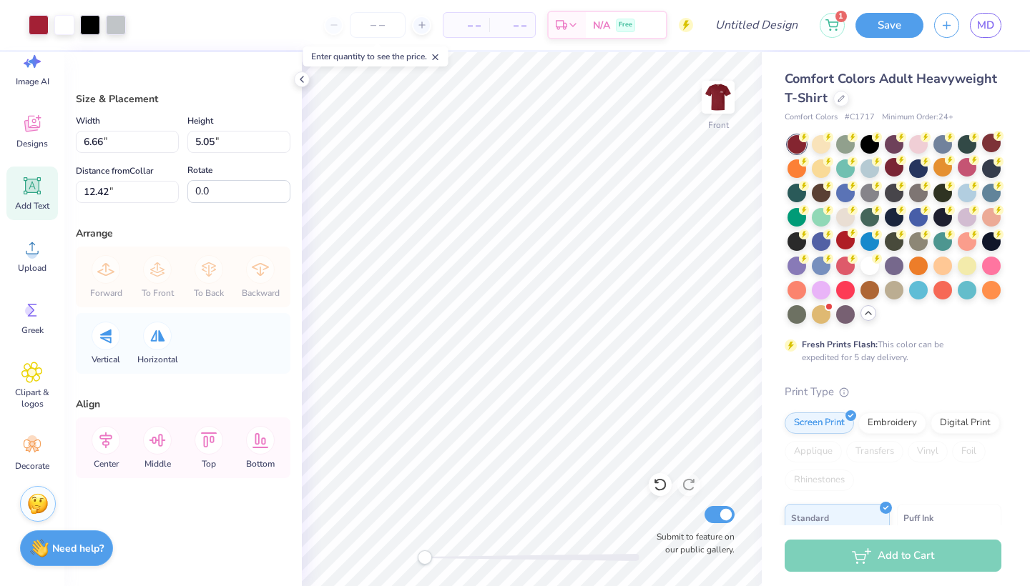
click at [34, 198] on div "Add Text" at bounding box center [31, 194] width 51 height 54
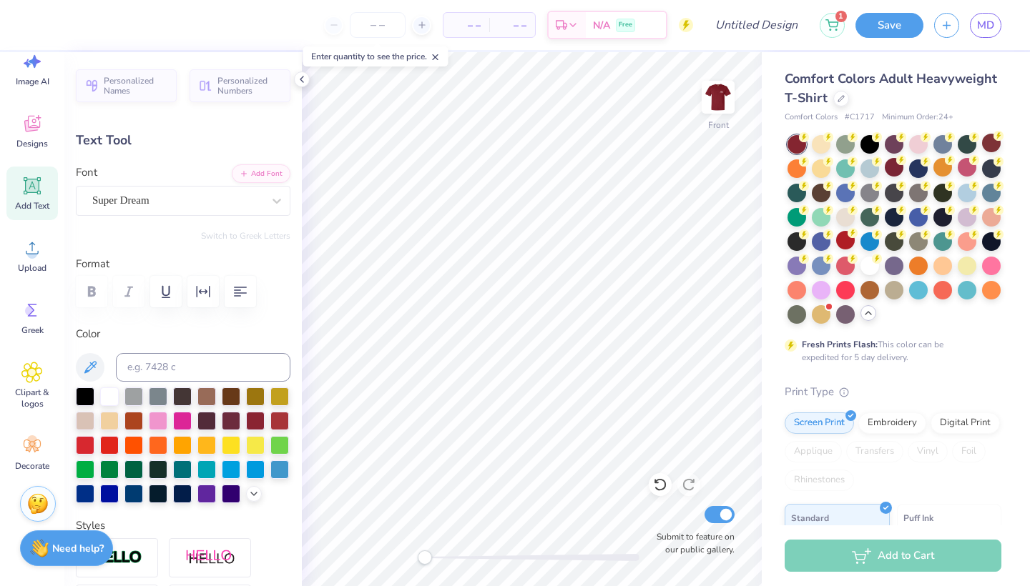
scroll to position [1, 1]
type textarea "Alabam Autim"
click at [726, 105] on img at bounding box center [717, 97] width 57 height 57
type input "1.71"
type input "1.49"
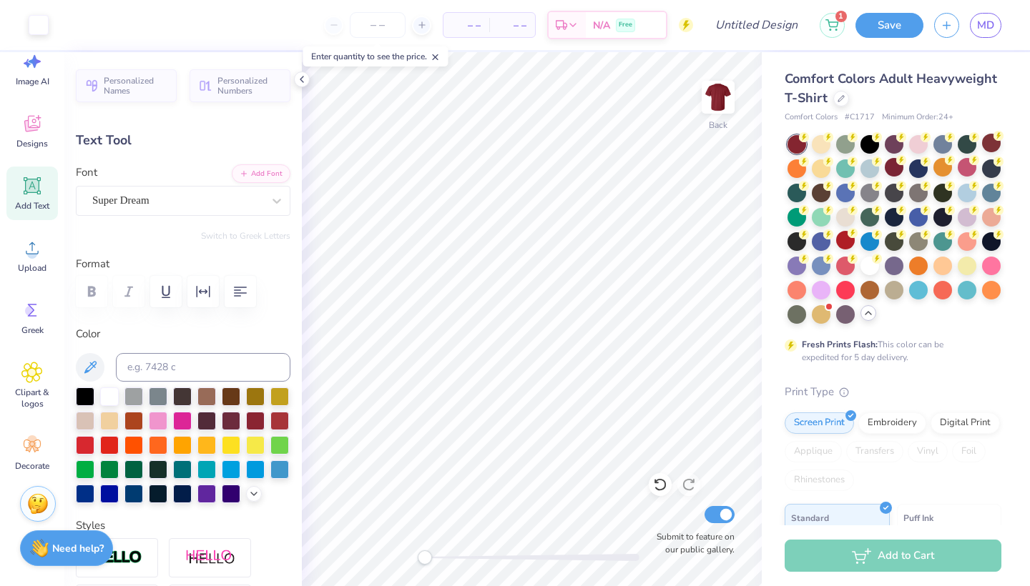
type input "5.07"
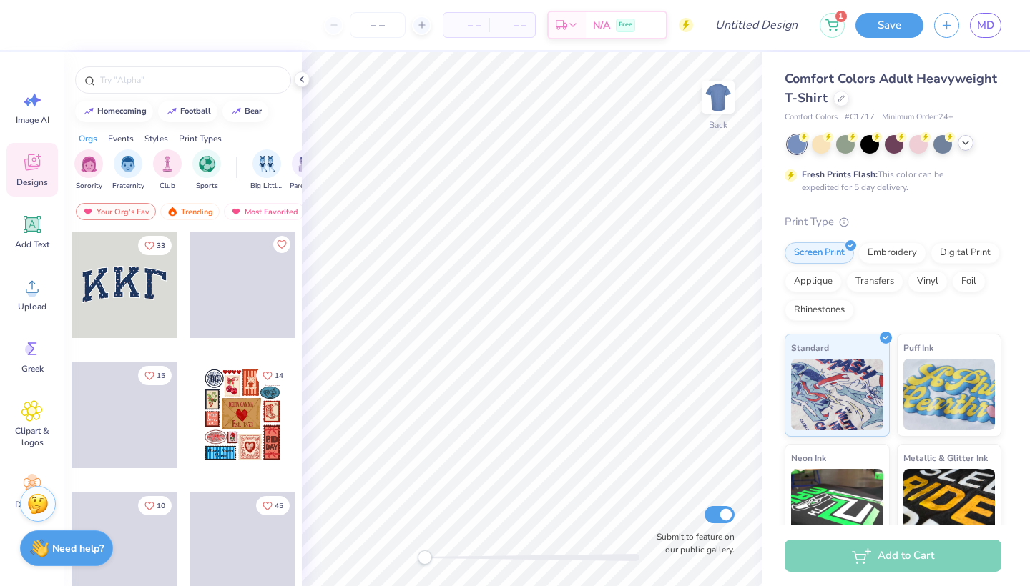
click at [964, 144] on icon at bounding box center [964, 142] width 11 height 11
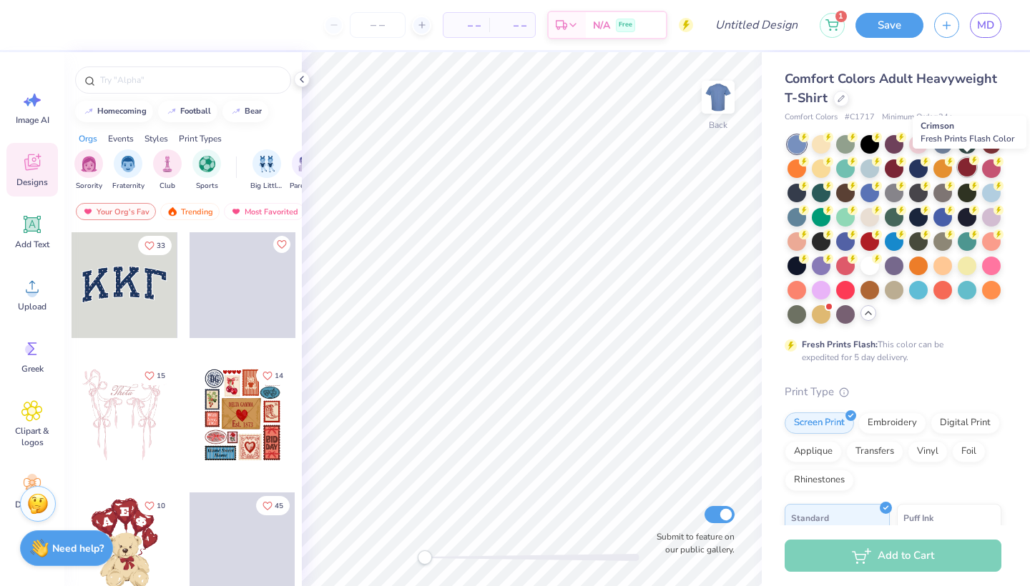
click at [968, 168] on div at bounding box center [966, 167] width 19 height 19
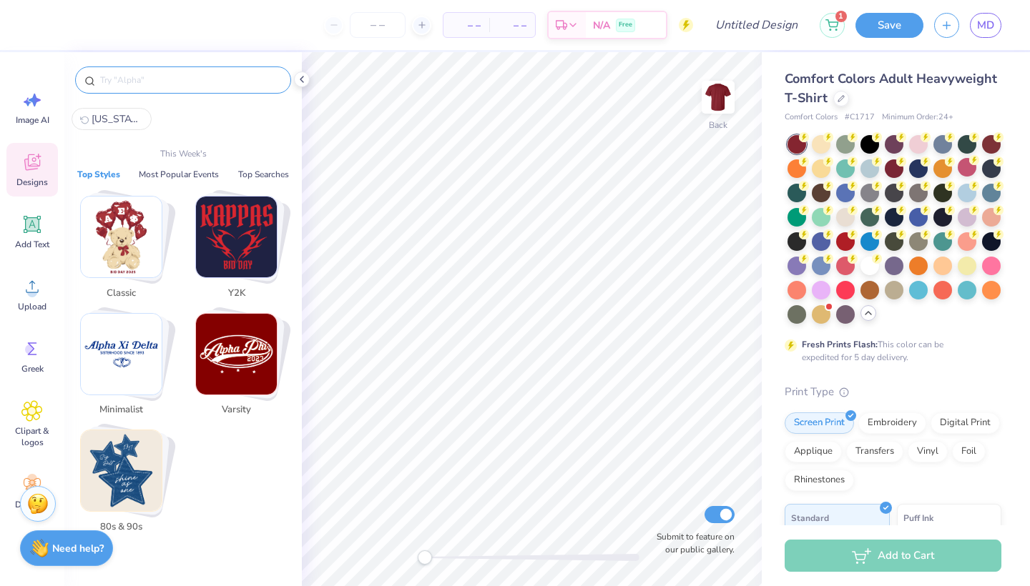
click at [149, 73] on input "text" at bounding box center [190, 80] width 183 height 14
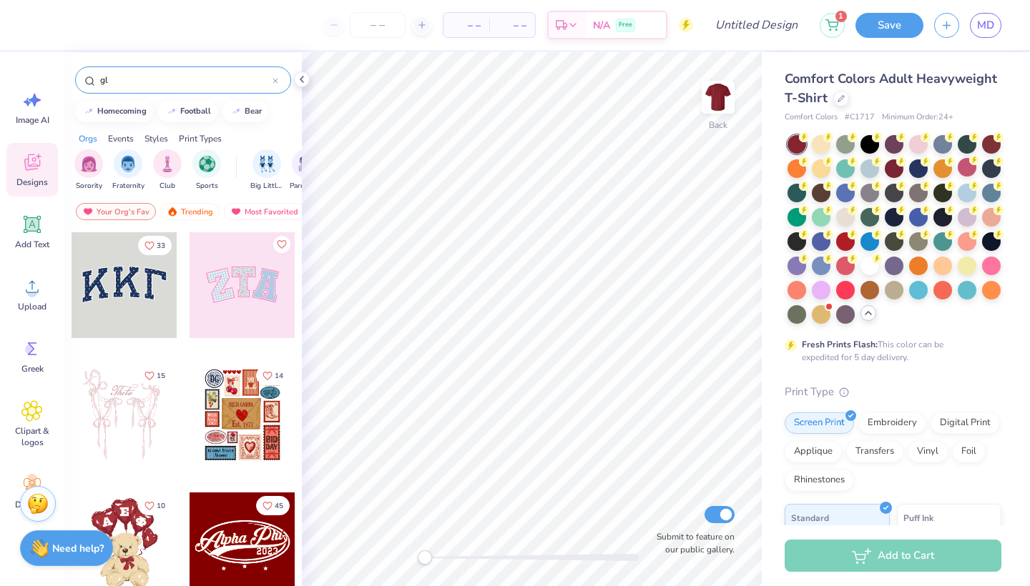
type input "g"
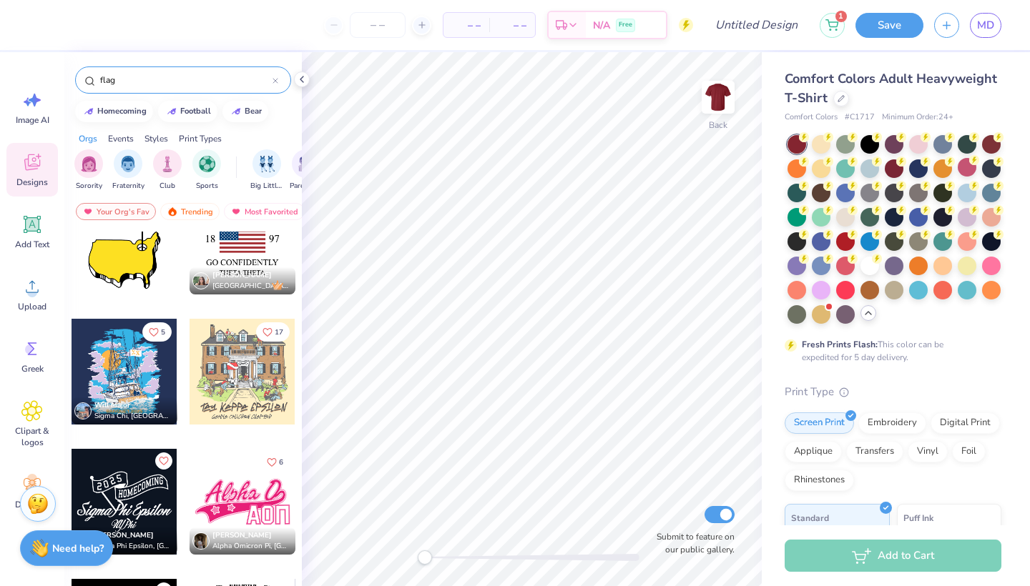
scroll to position [2830, 0]
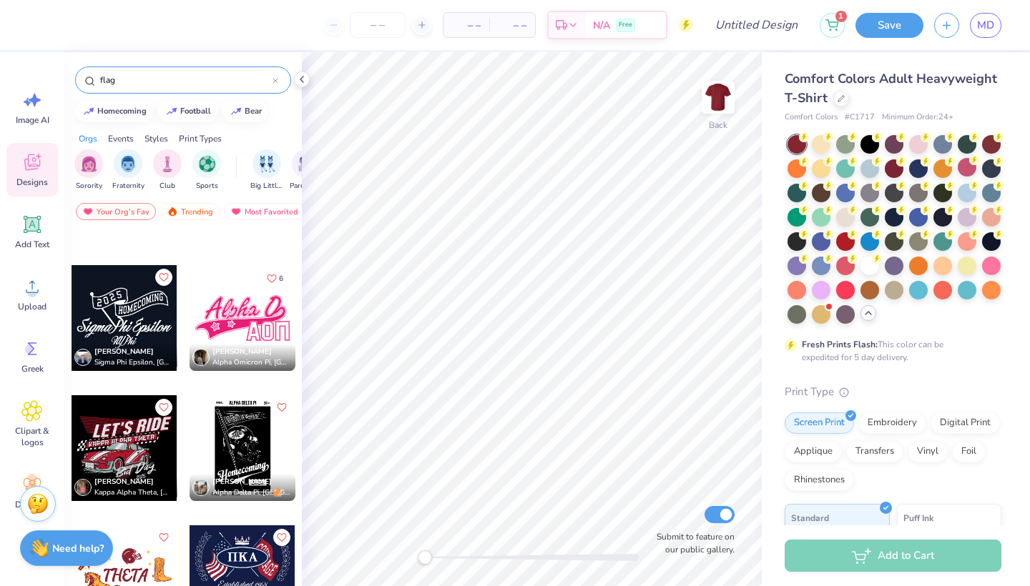
click at [145, 77] on input "flag" at bounding box center [186, 80] width 174 height 14
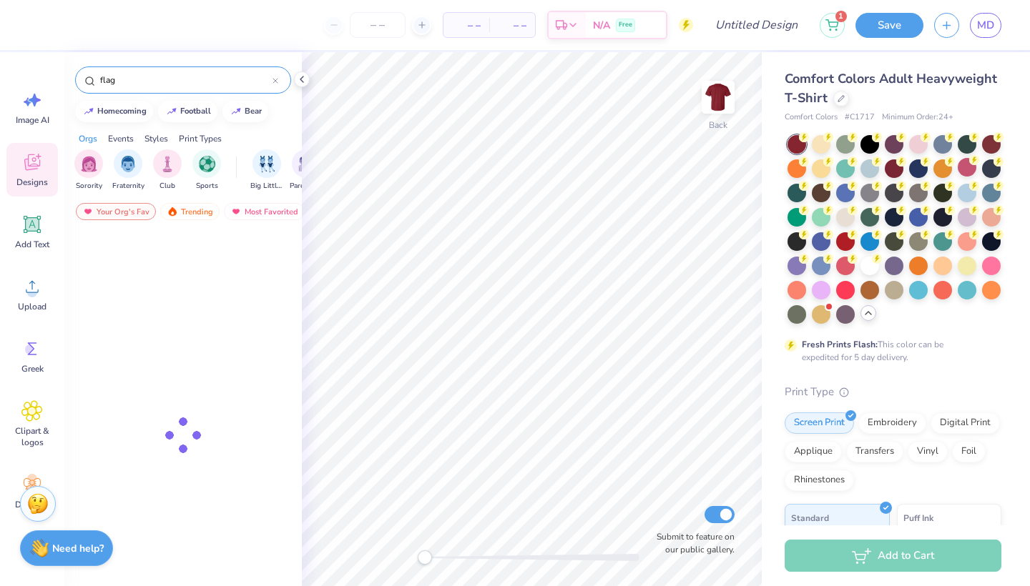
click at [145, 77] on input "flag" at bounding box center [186, 80] width 174 height 14
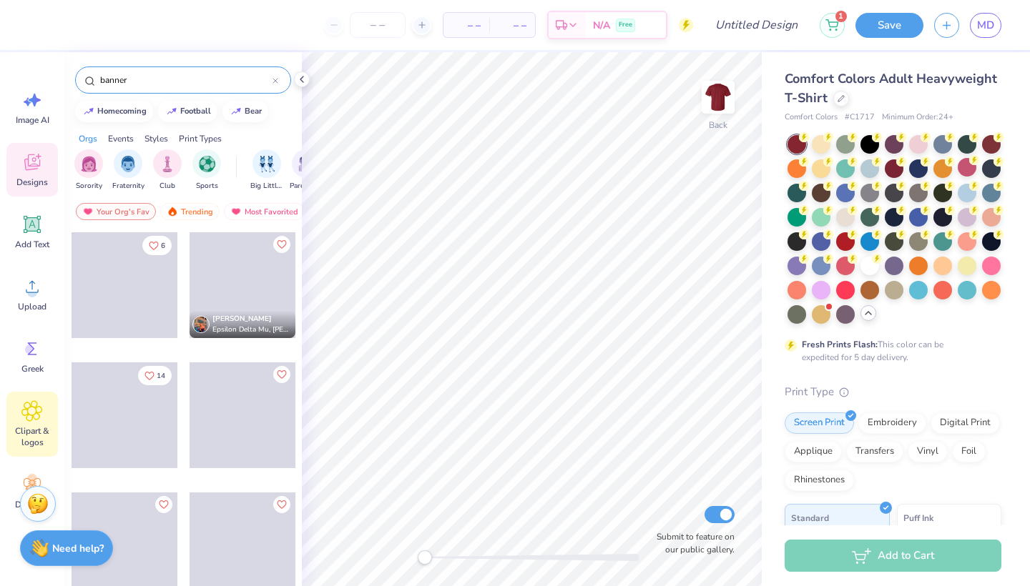
type input "banner"
click at [27, 440] on span "Clipart & logos" at bounding box center [32, 436] width 47 height 23
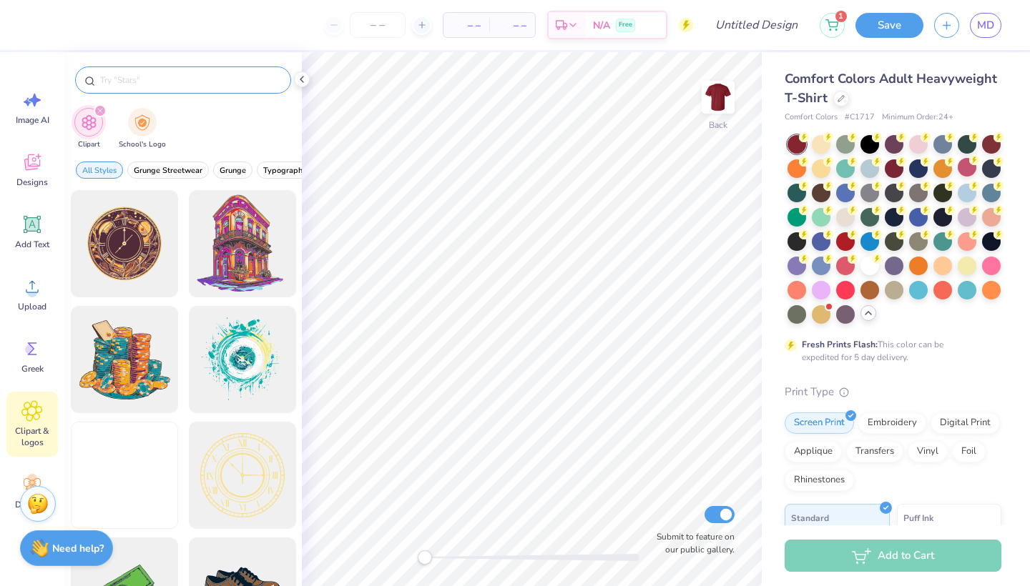
click at [189, 79] on input "text" at bounding box center [190, 80] width 183 height 14
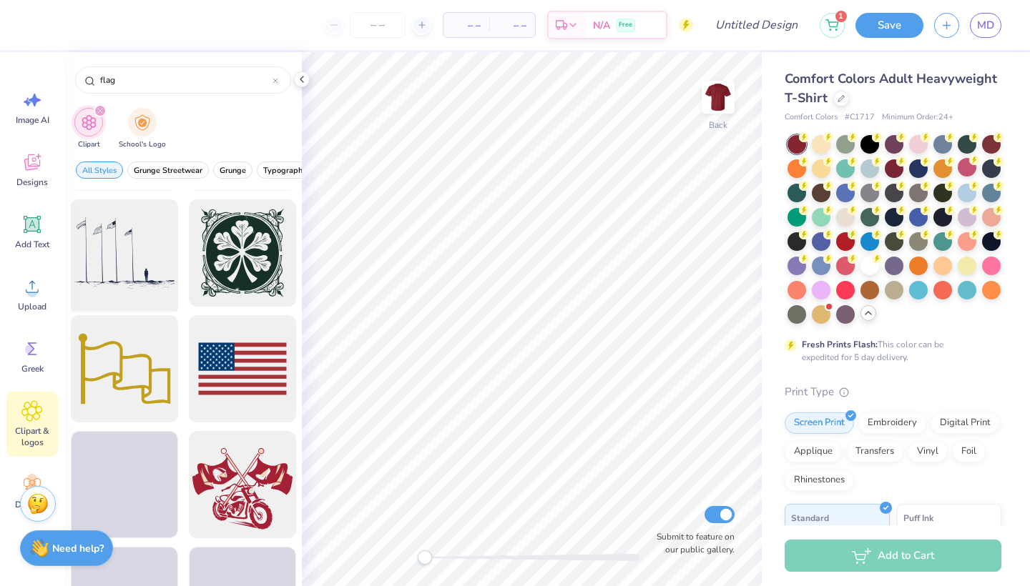
scroll to position [455, 0]
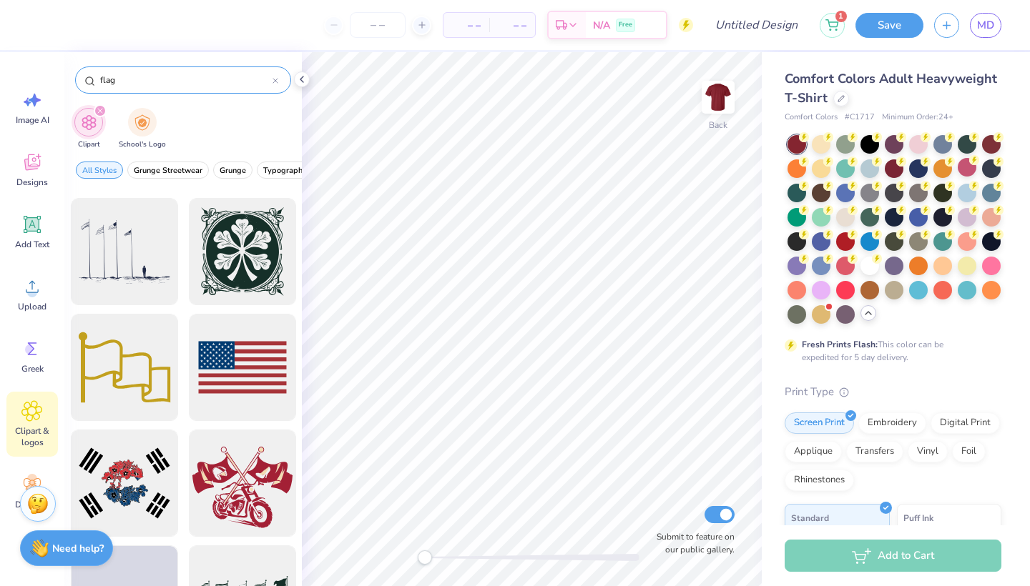
click at [125, 78] on input "flag" at bounding box center [186, 80] width 174 height 14
type input "pennet"
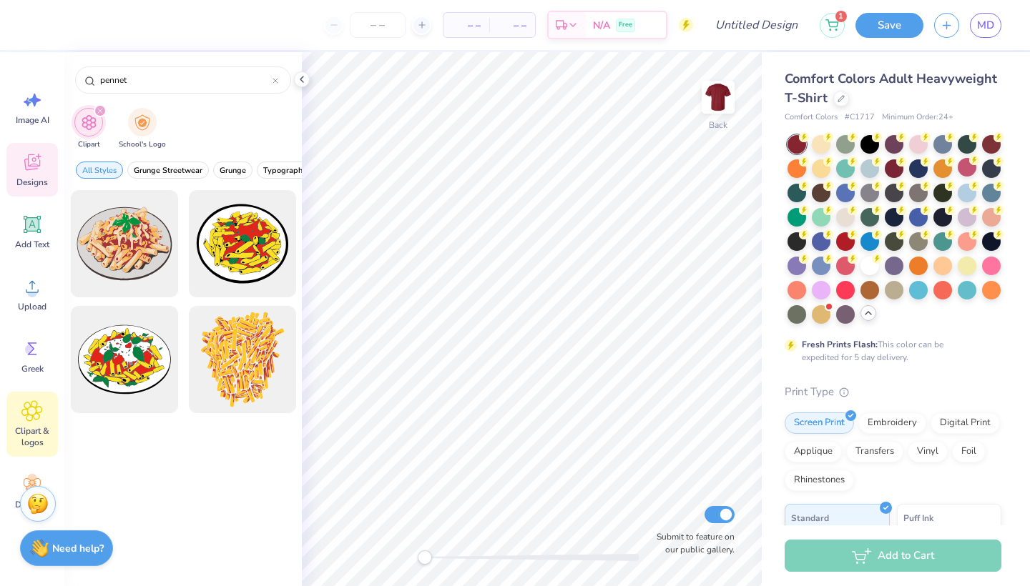
click at [34, 167] on icon at bounding box center [31, 162] width 21 height 21
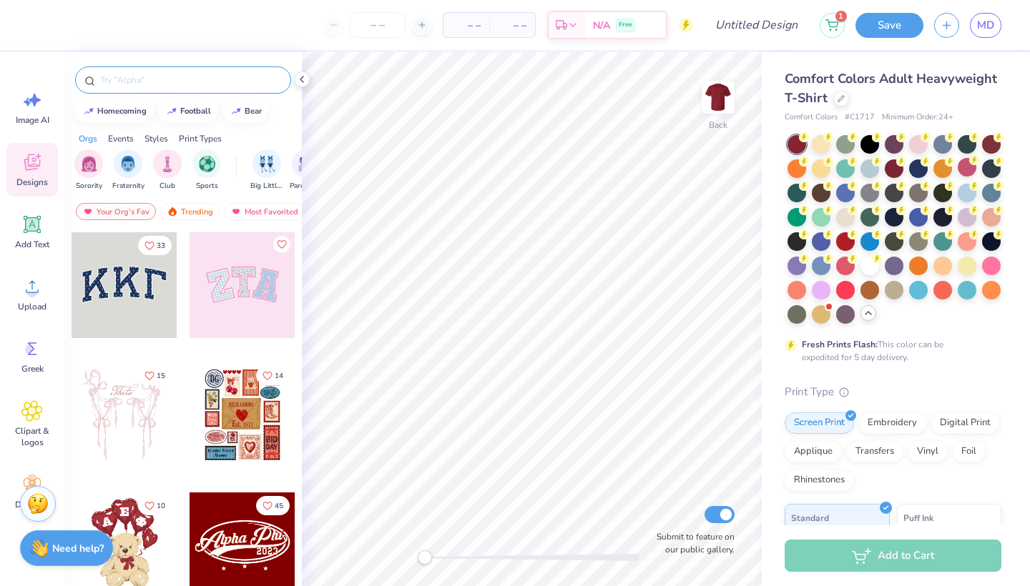
click at [162, 72] on div at bounding box center [183, 79] width 216 height 27
click at [164, 82] on input "text" at bounding box center [190, 80] width 183 height 14
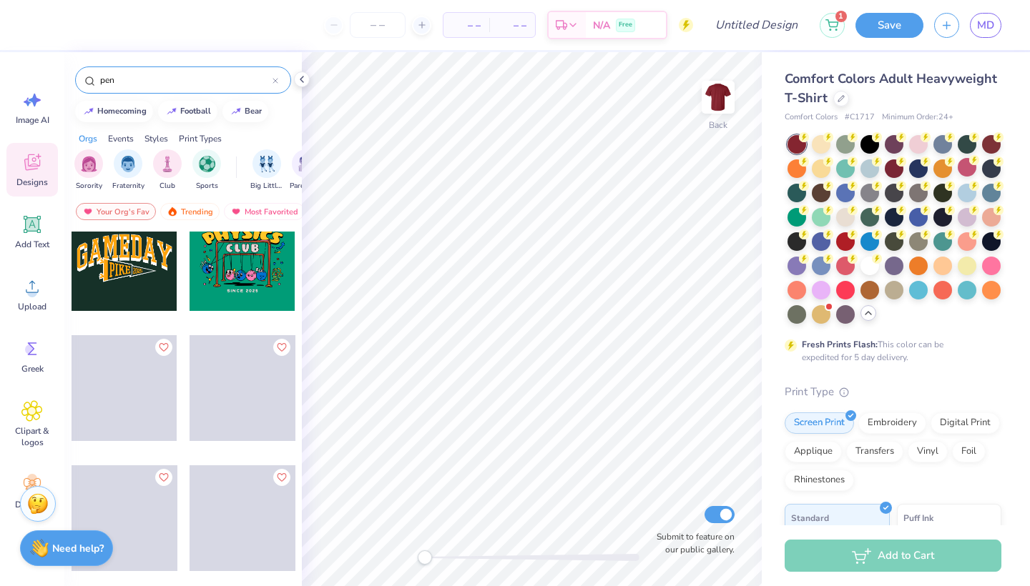
scroll to position [1471, 0]
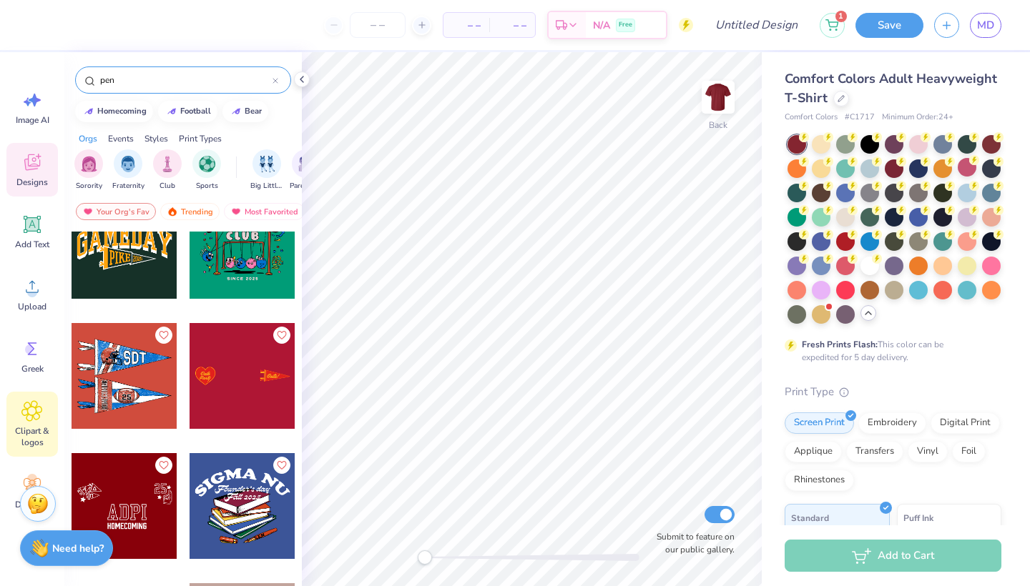
type input "pen"
click at [34, 439] on span "Clipart & logos" at bounding box center [32, 436] width 47 height 23
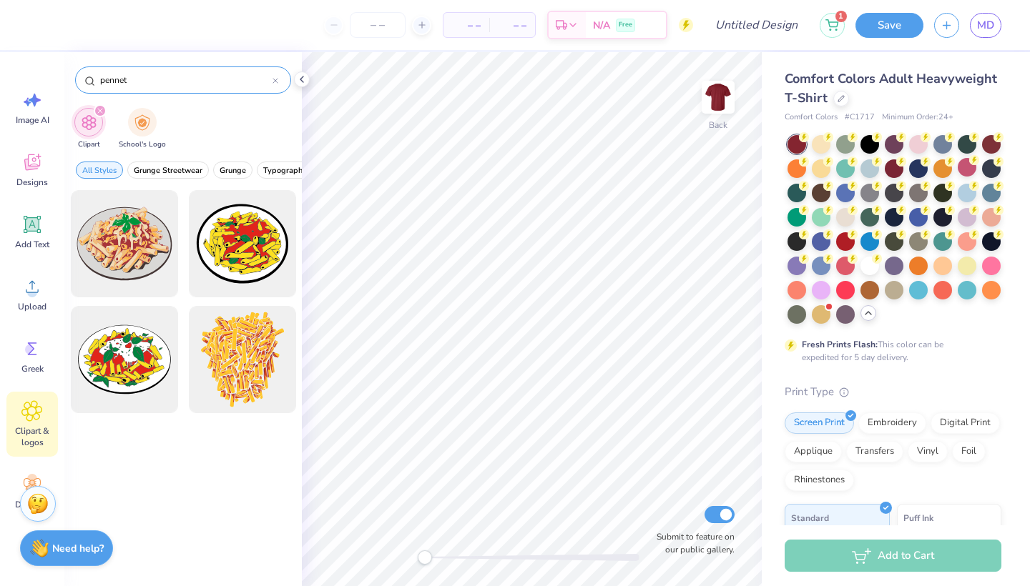
click at [149, 78] on input "pennet" at bounding box center [186, 80] width 174 height 14
type input "[US_STATE]"
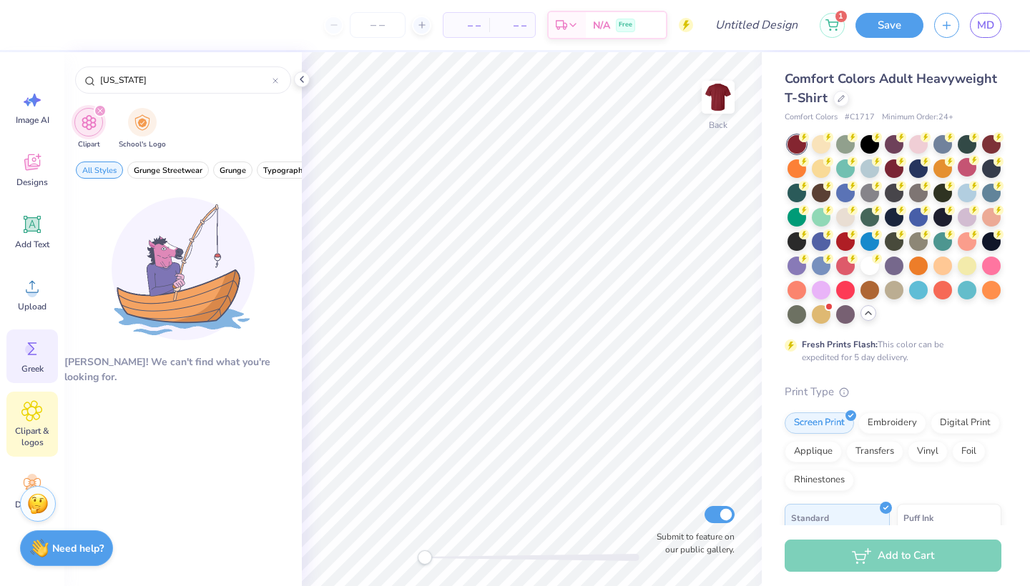
click at [26, 351] on circle at bounding box center [30, 350] width 10 height 10
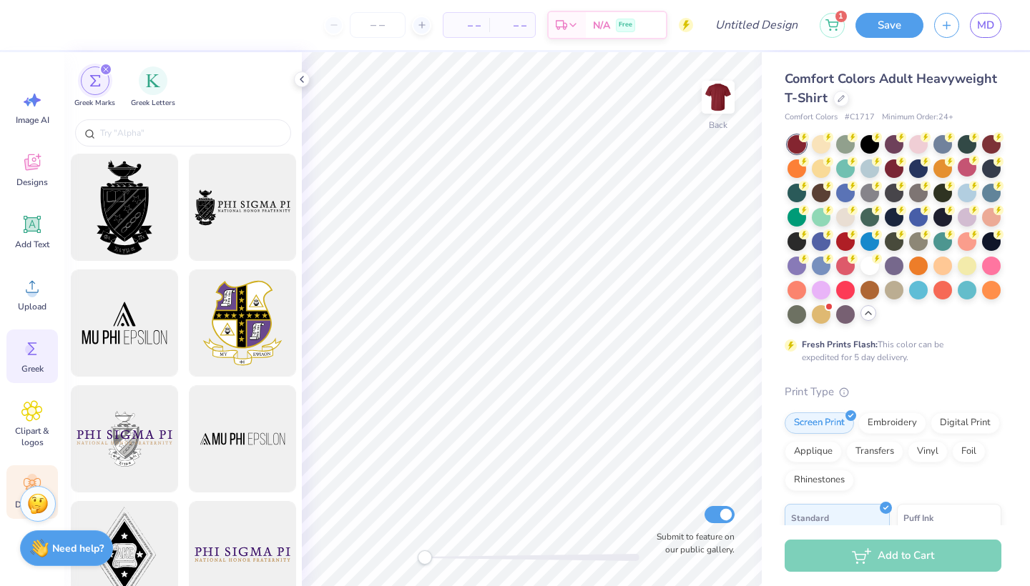
click at [35, 469] on div "Decorate" at bounding box center [31, 492] width 51 height 54
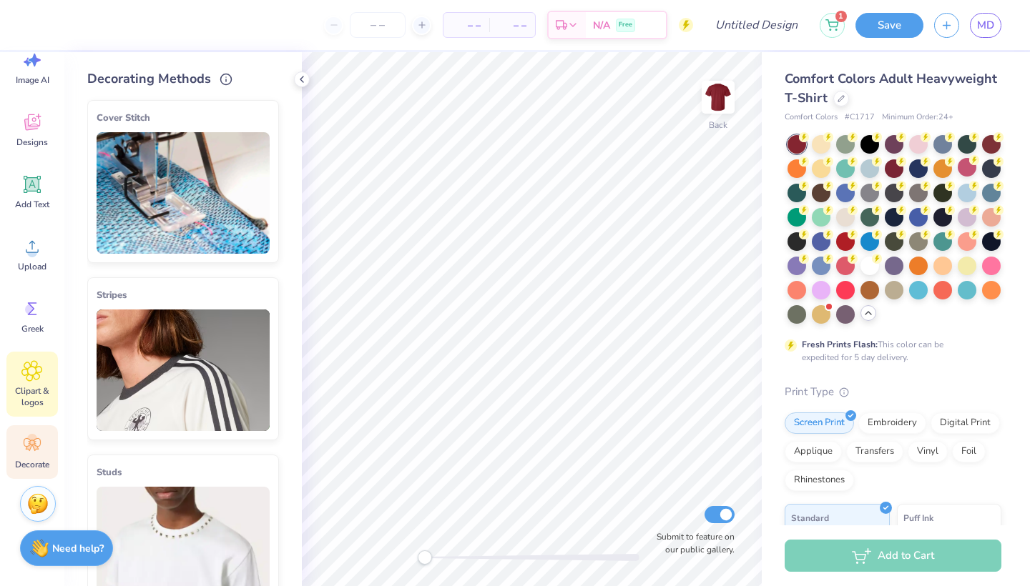
scroll to position [40, 0]
click at [45, 385] on span "Clipart & logos" at bounding box center [32, 396] width 47 height 23
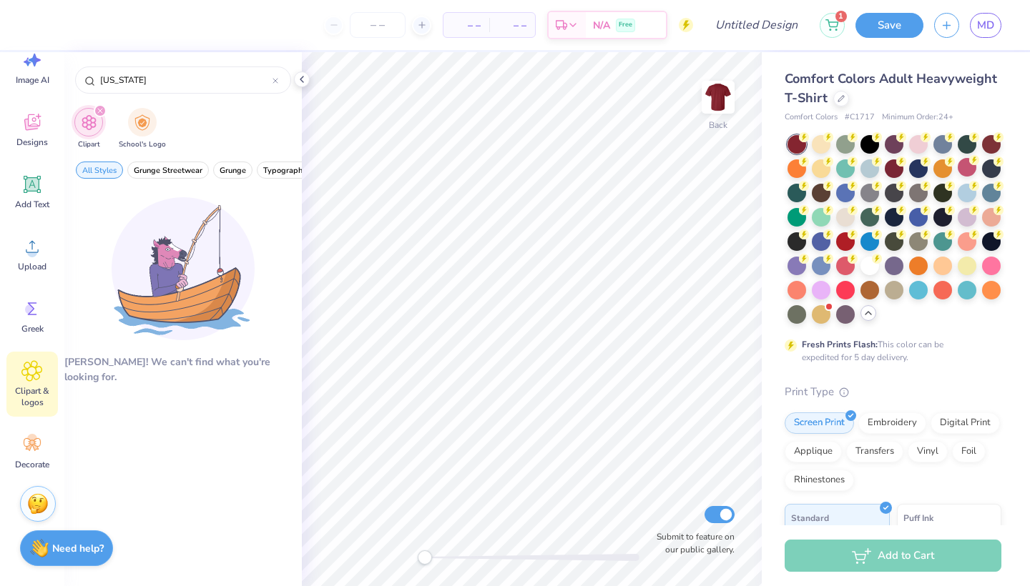
click at [31, 398] on span "Clipart & logos" at bounding box center [32, 396] width 47 height 23
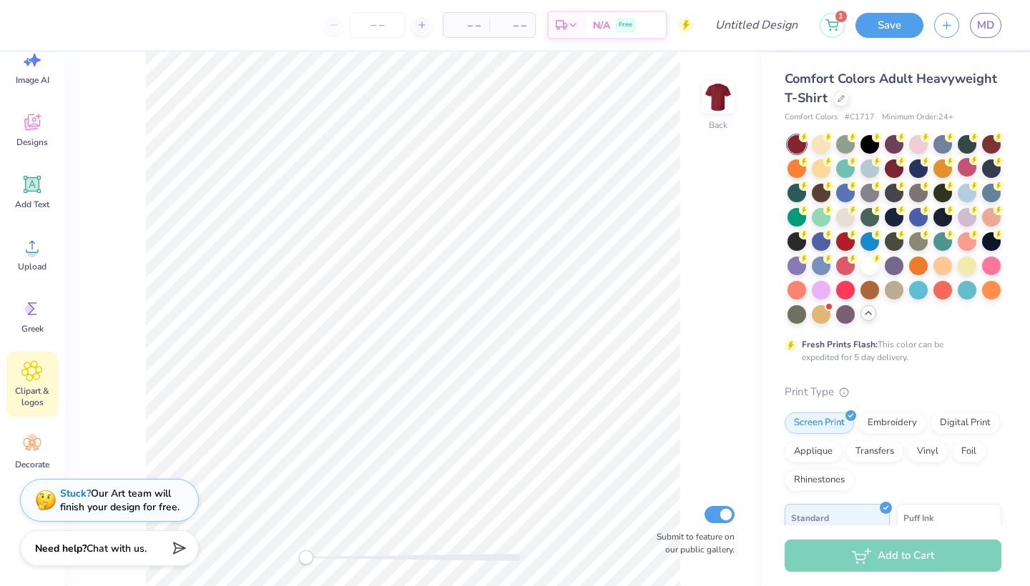
click at [31, 377] on icon at bounding box center [31, 370] width 21 height 21
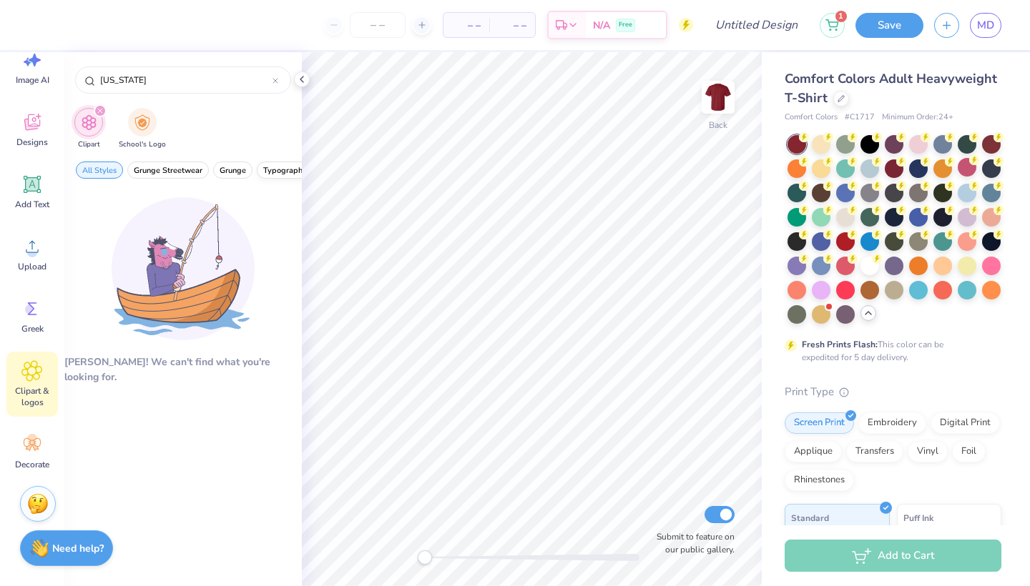
scroll to position [0, 0]
click at [142, 123] on img "filter for School's Logo" at bounding box center [142, 121] width 16 height 16
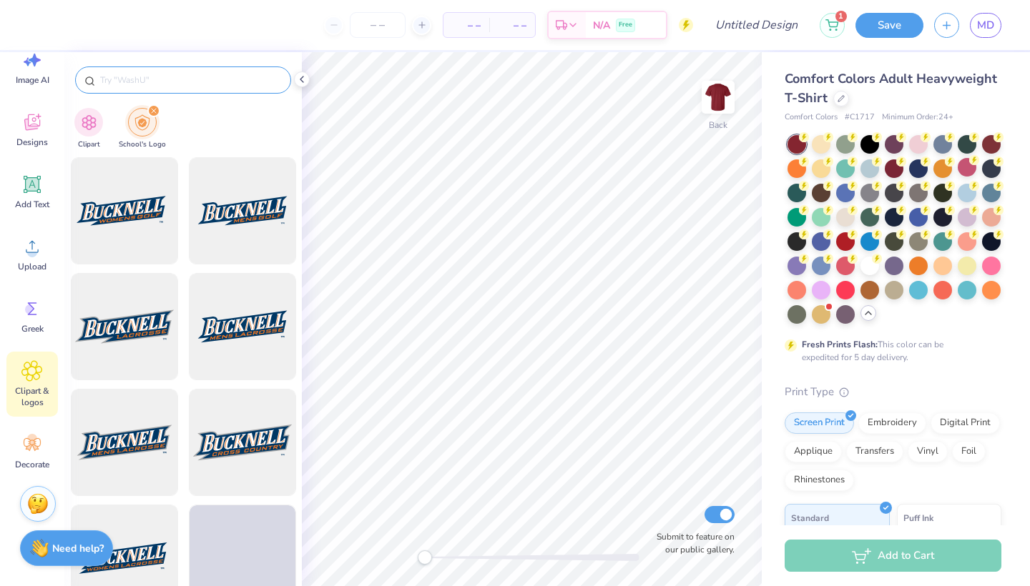
click at [188, 71] on div at bounding box center [183, 79] width 216 height 27
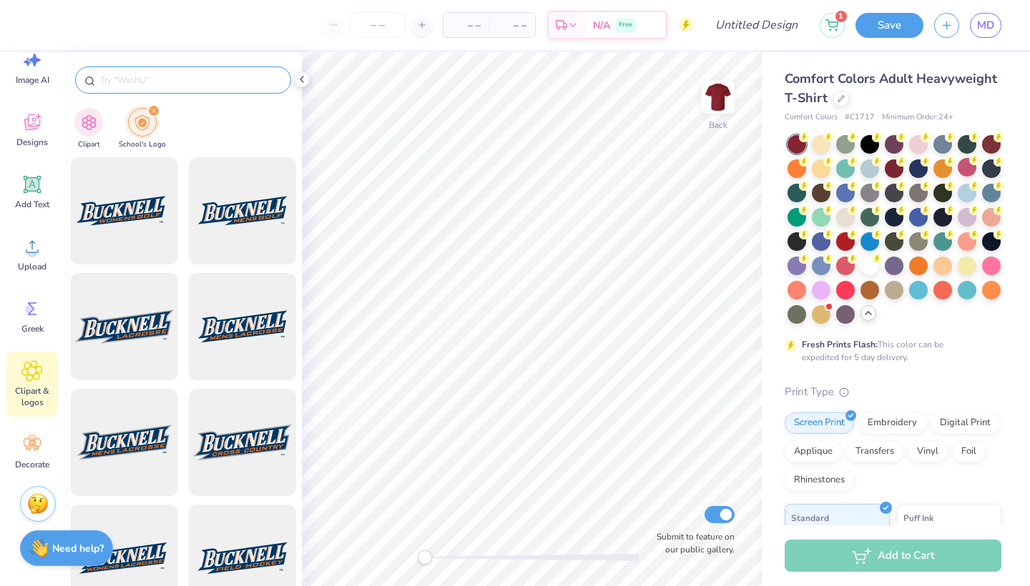
click at [188, 80] on input "text" at bounding box center [190, 80] width 183 height 14
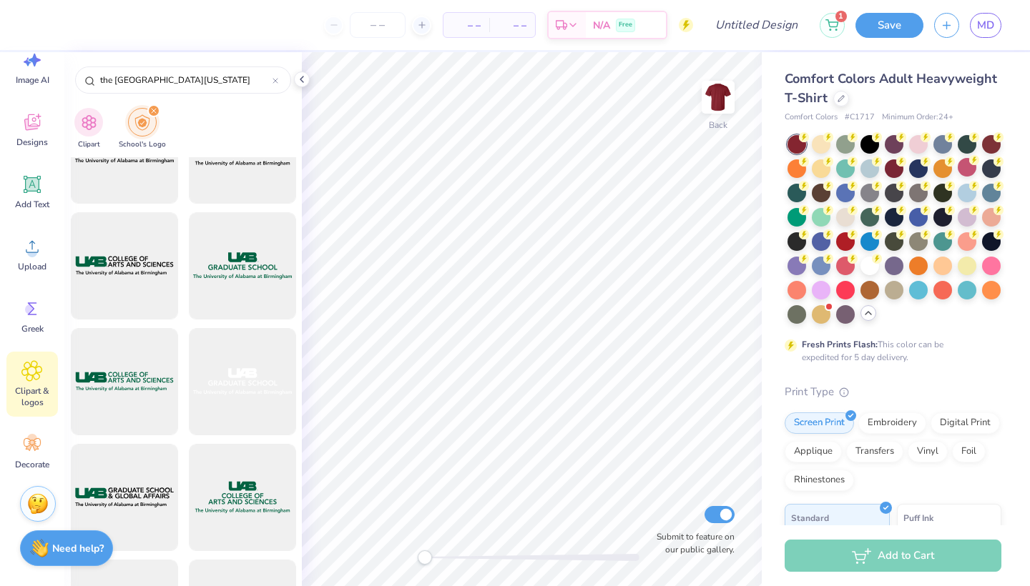
scroll to position [1336, 0]
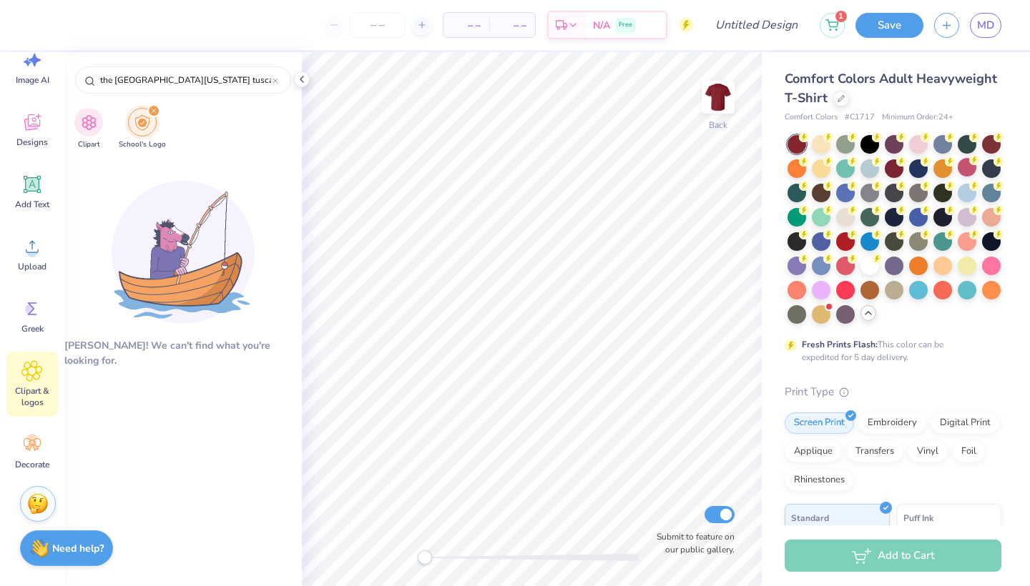
drag, startPoint x: 250, startPoint y: 84, endPoint x: 71, endPoint y: 60, distance: 181.0
click at [78, 69] on div "the university of alabama tuscaloosa" at bounding box center [182, 76] width 237 height 49
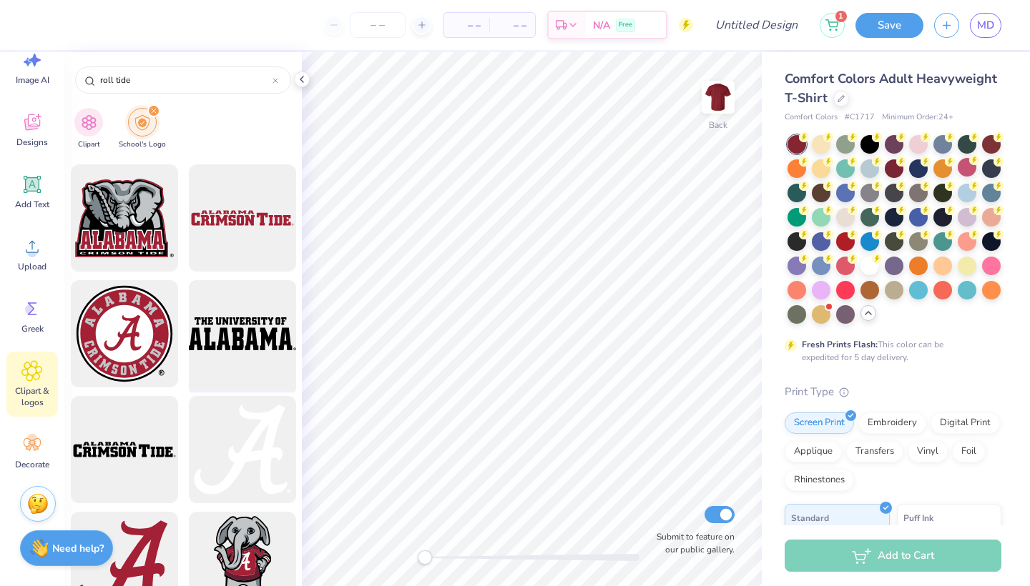
scroll to position [121, 0]
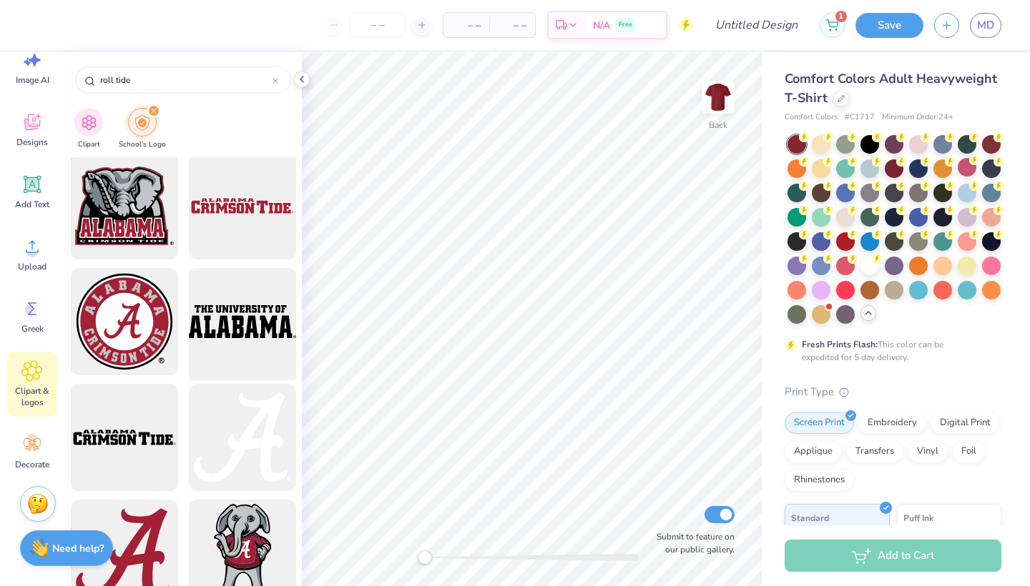
type input "roll tide"
click at [259, 348] on div at bounding box center [242, 322] width 118 height 118
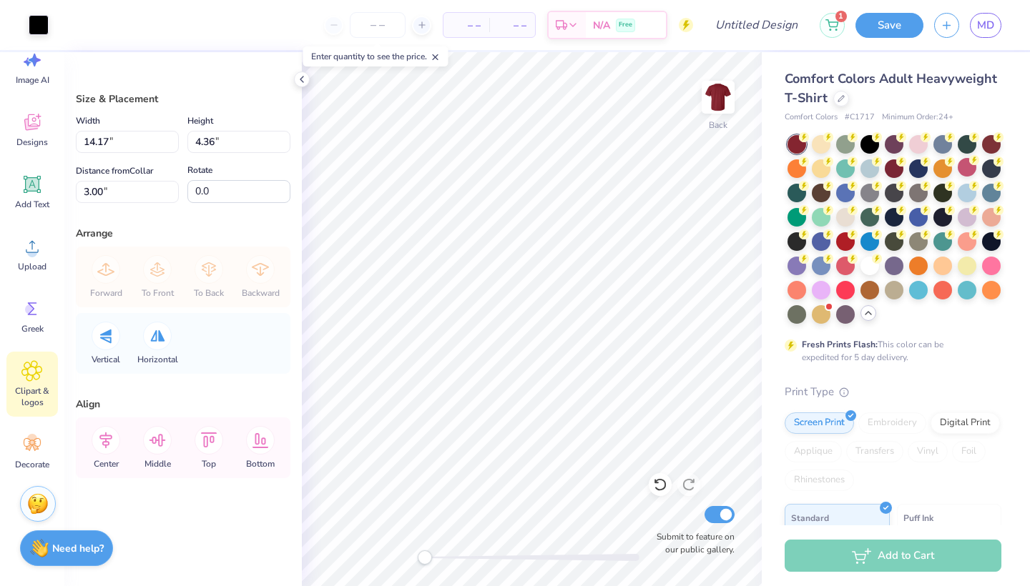
click at [37, 380] on icon at bounding box center [32, 371] width 20 height 20
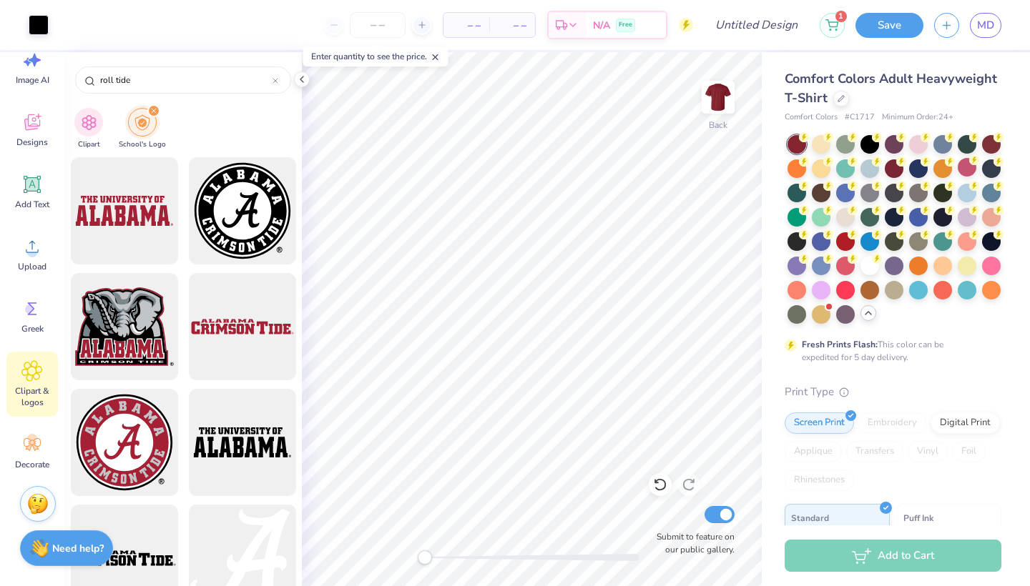
scroll to position [0, 0]
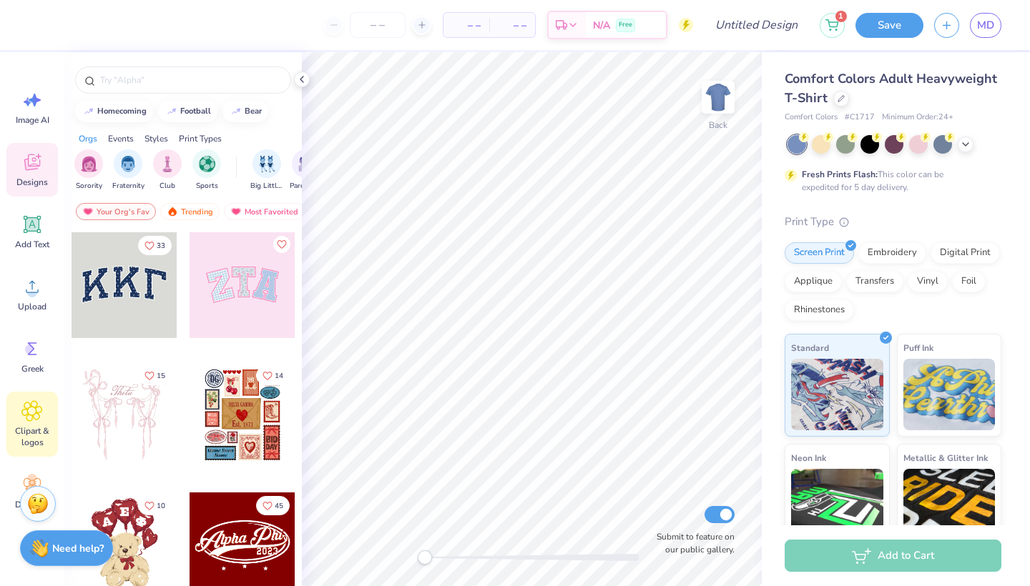
click at [31, 430] on span "Clipart & logos" at bounding box center [32, 436] width 47 height 23
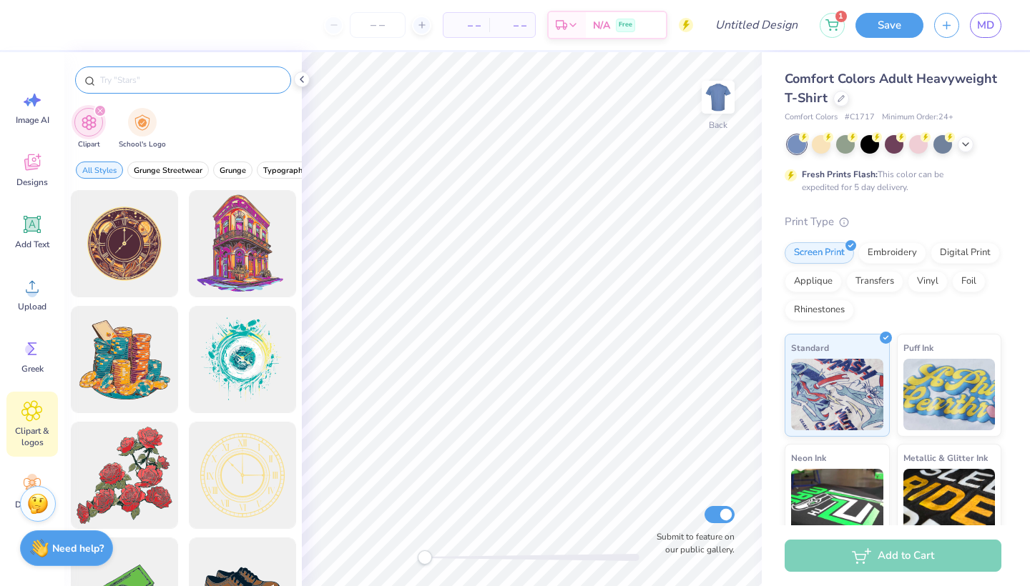
click at [191, 73] on input "text" at bounding box center [190, 80] width 183 height 14
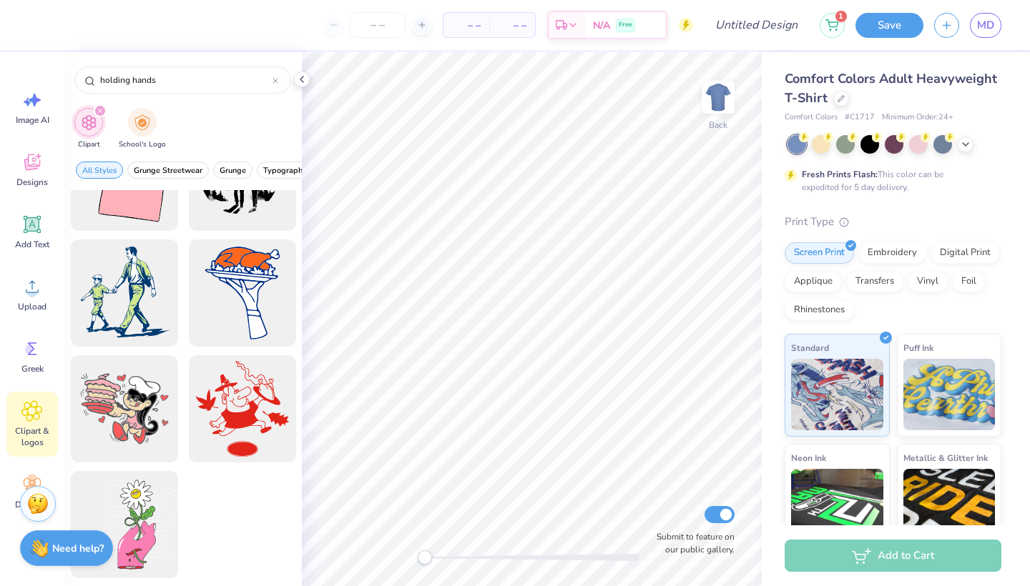
scroll to position [530, 0]
click at [154, 81] on input "holding hands" at bounding box center [186, 80] width 174 height 14
type input "people holding hands"
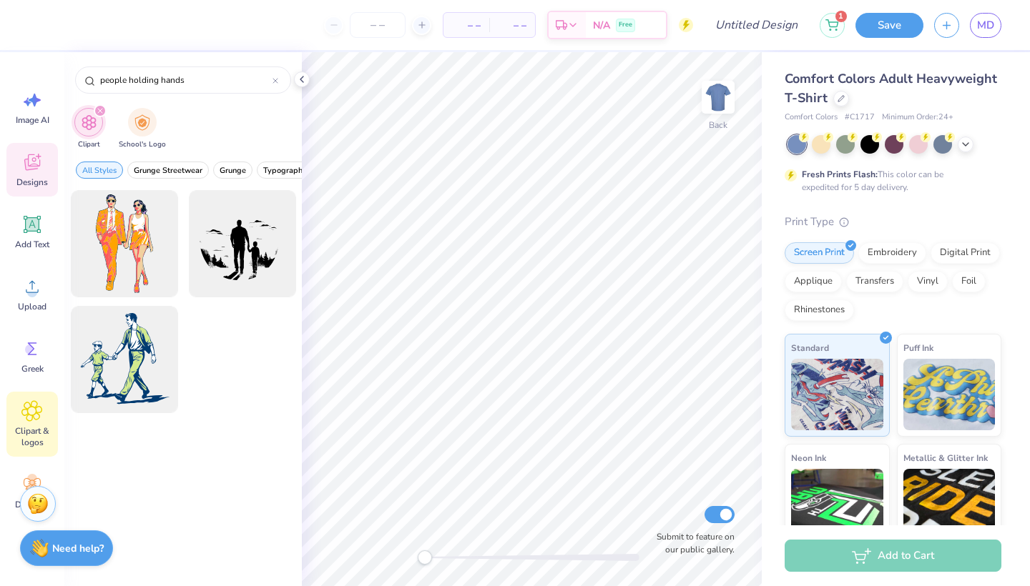
click at [45, 172] on div "Designs" at bounding box center [31, 170] width 51 height 54
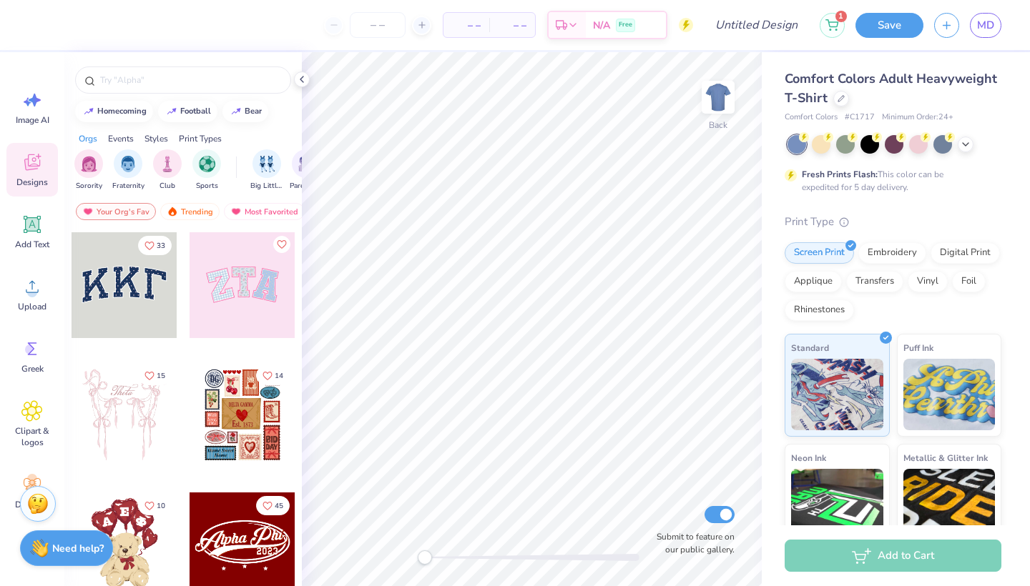
click at [139, 66] on div at bounding box center [182, 76] width 237 height 49
click at [139, 79] on input "text" at bounding box center [190, 80] width 183 height 14
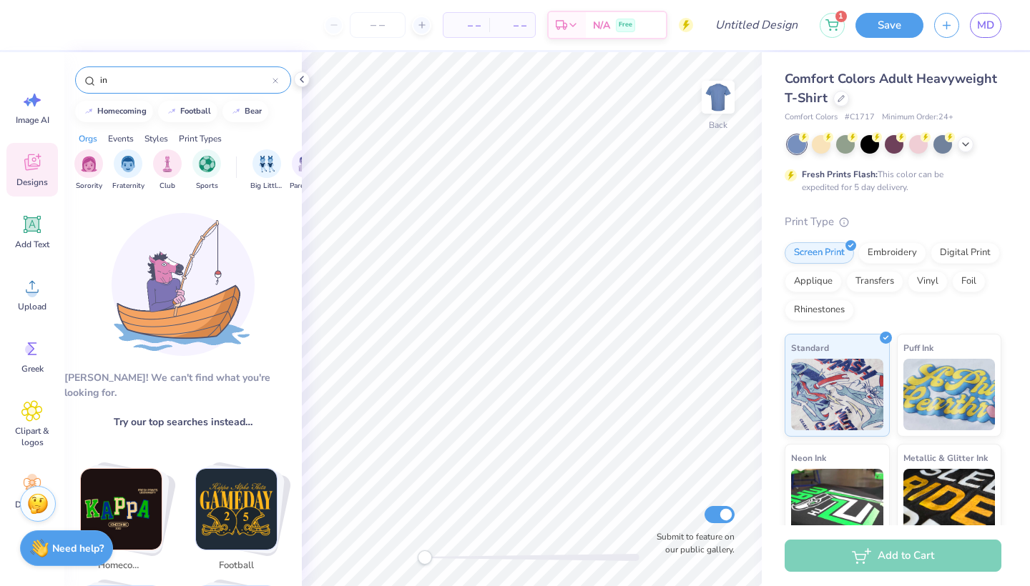
type input "i"
type input "love"
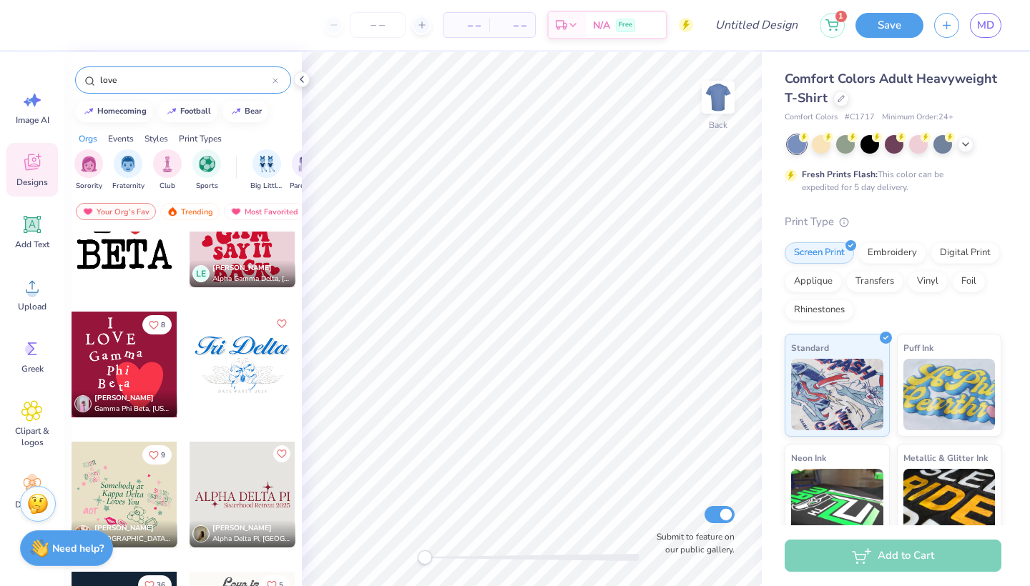
scroll to position [1627, 0]
